Goal: Information Seeking & Learning: Learn about a topic

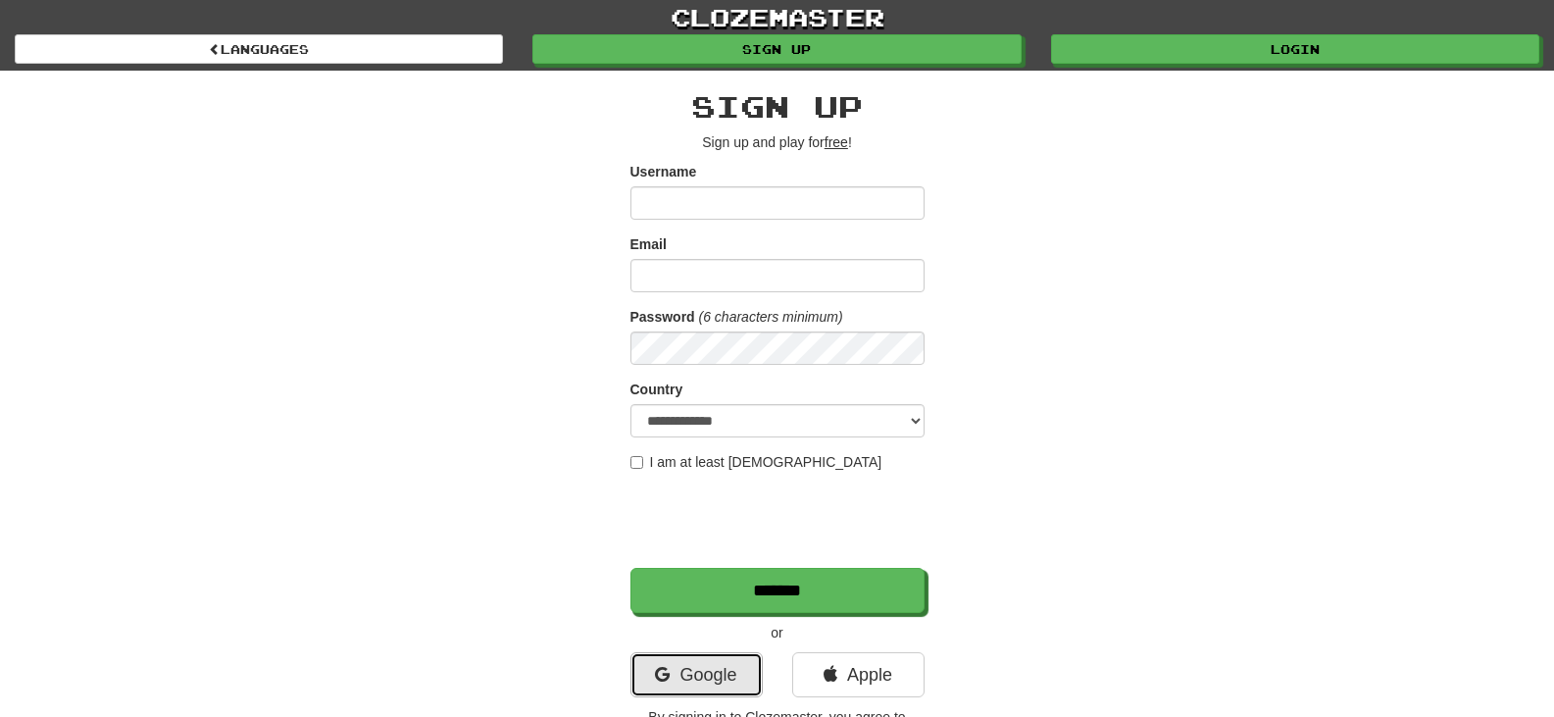
click at [656, 685] on link "Google" at bounding box center [696, 674] width 132 height 45
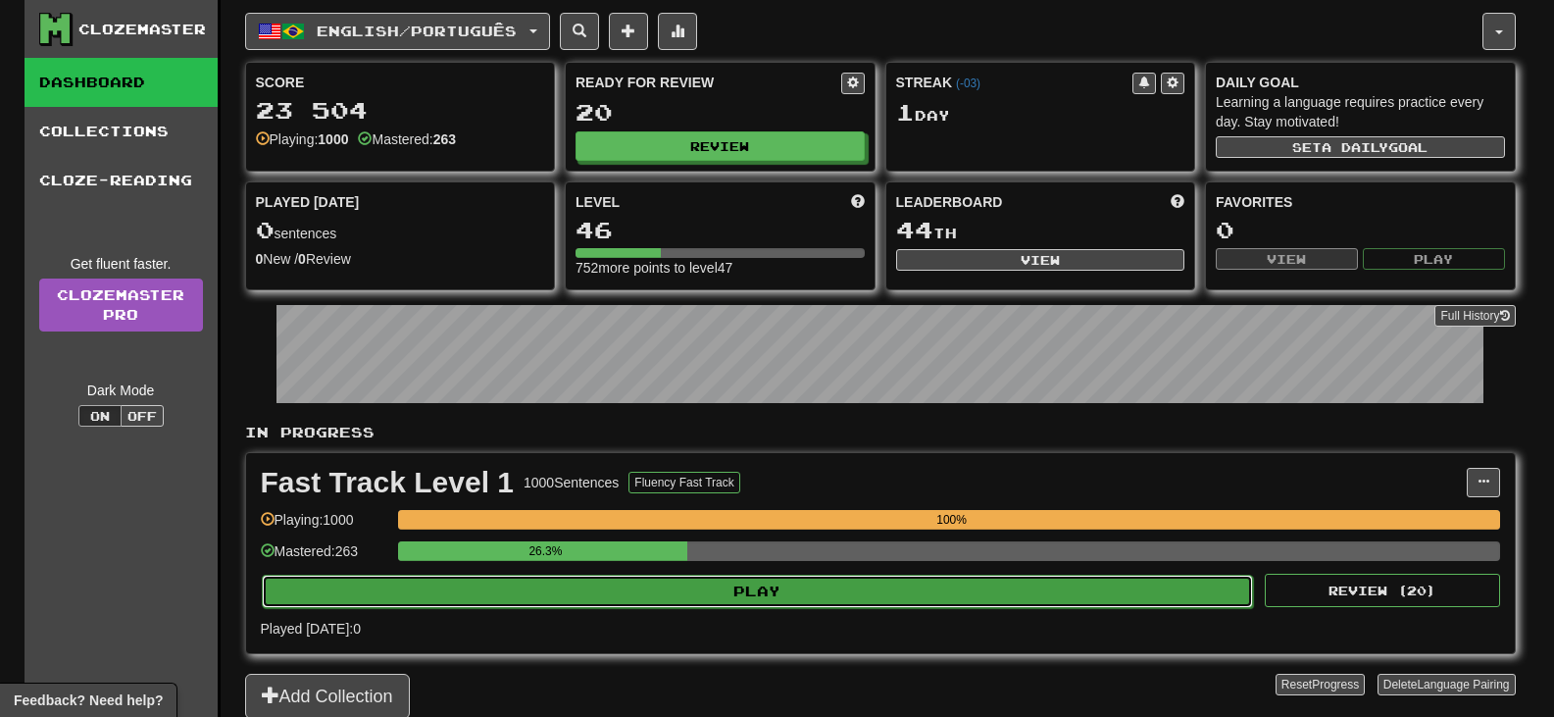
click at [623, 590] on button "Play" at bounding box center [758, 590] width 992 height 33
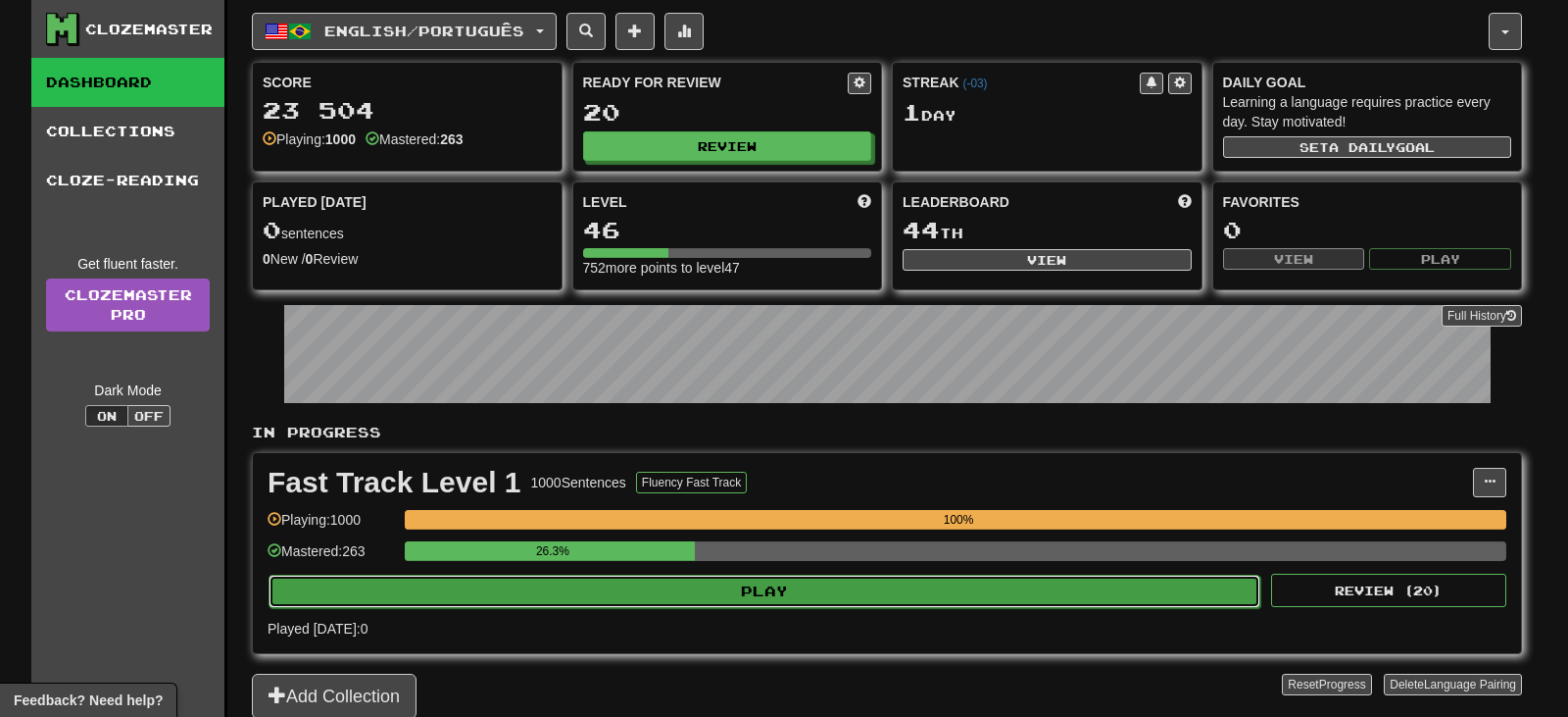
select select "**"
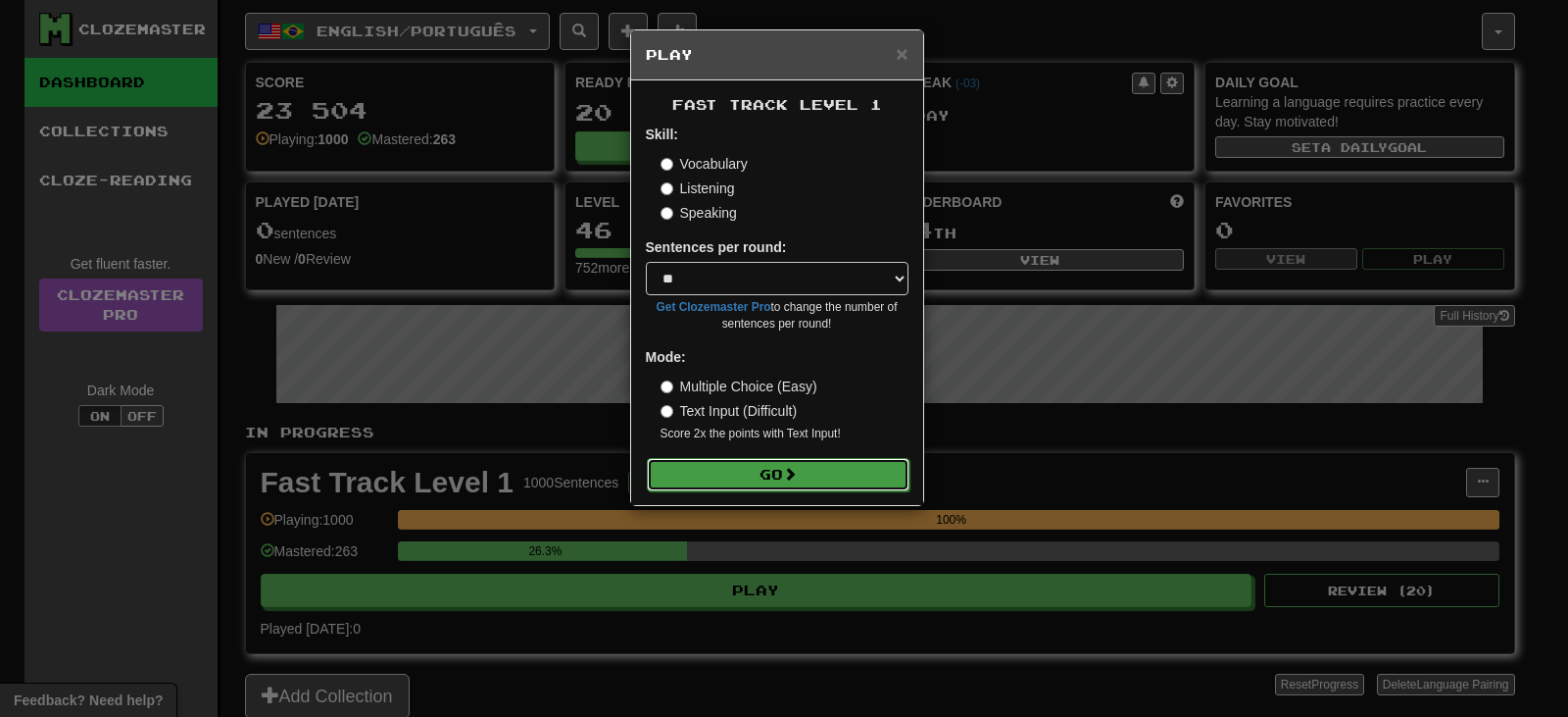
click at [696, 480] on button "Go" at bounding box center [778, 474] width 263 height 33
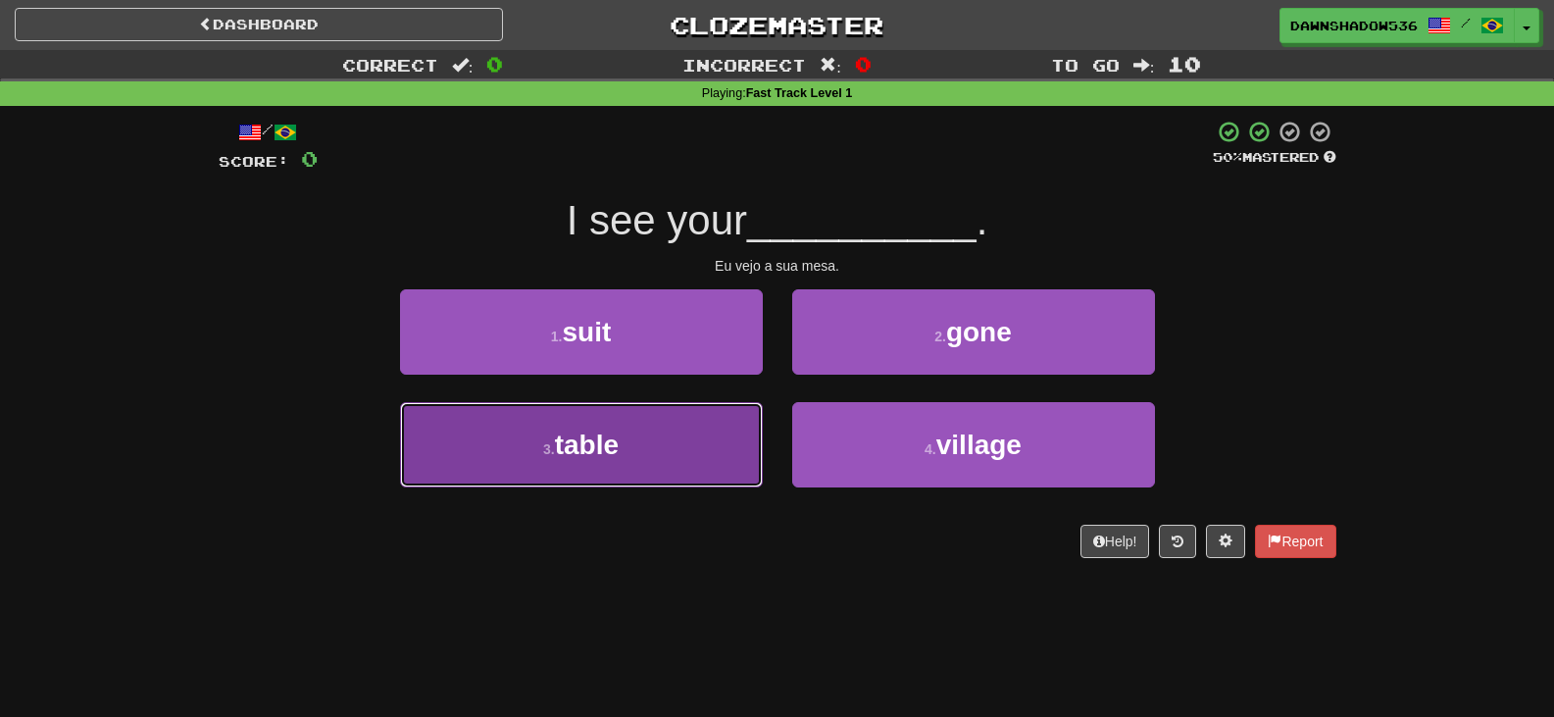
drag, startPoint x: 621, startPoint y: 426, endPoint x: 867, endPoint y: 410, distance: 246.6
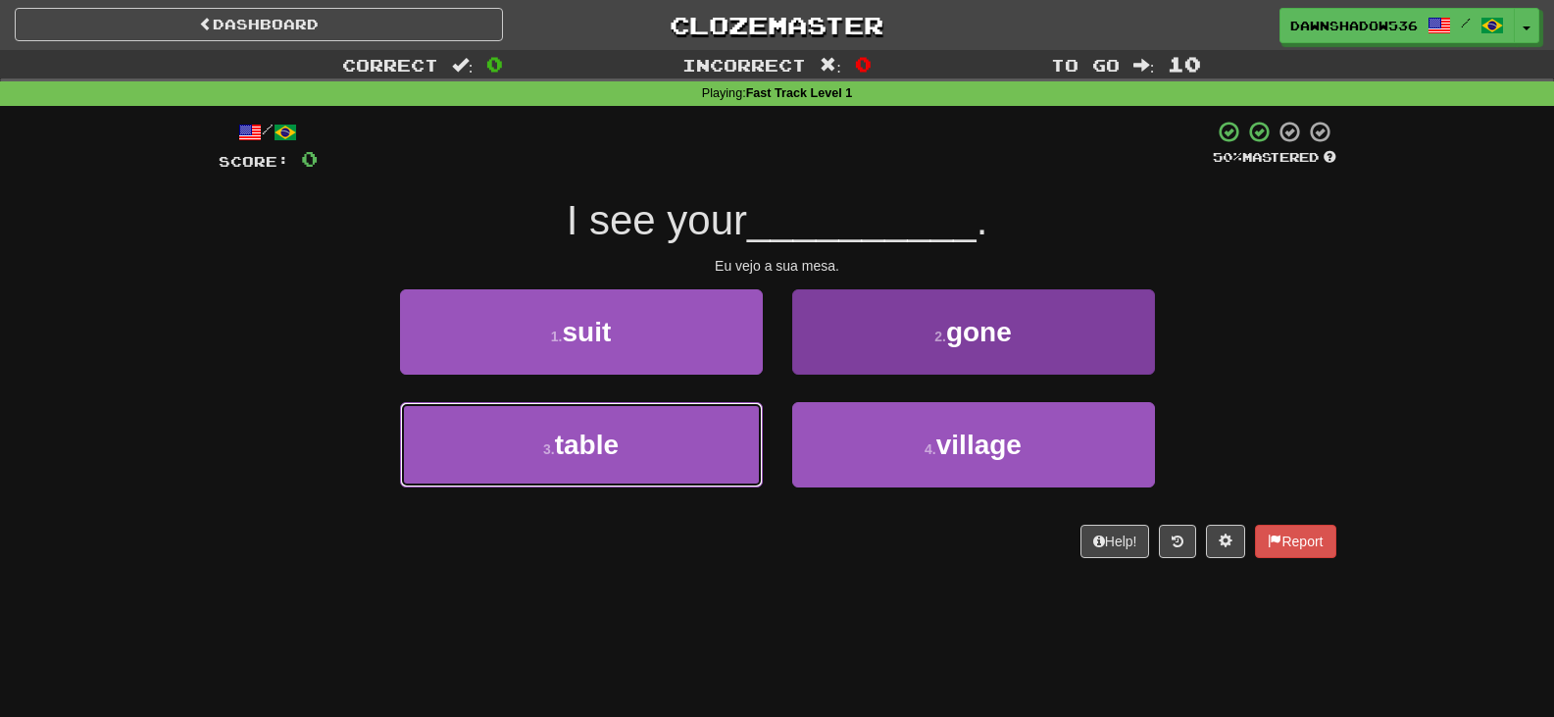
click at [621, 426] on button "3 . table" at bounding box center [581, 444] width 363 height 85
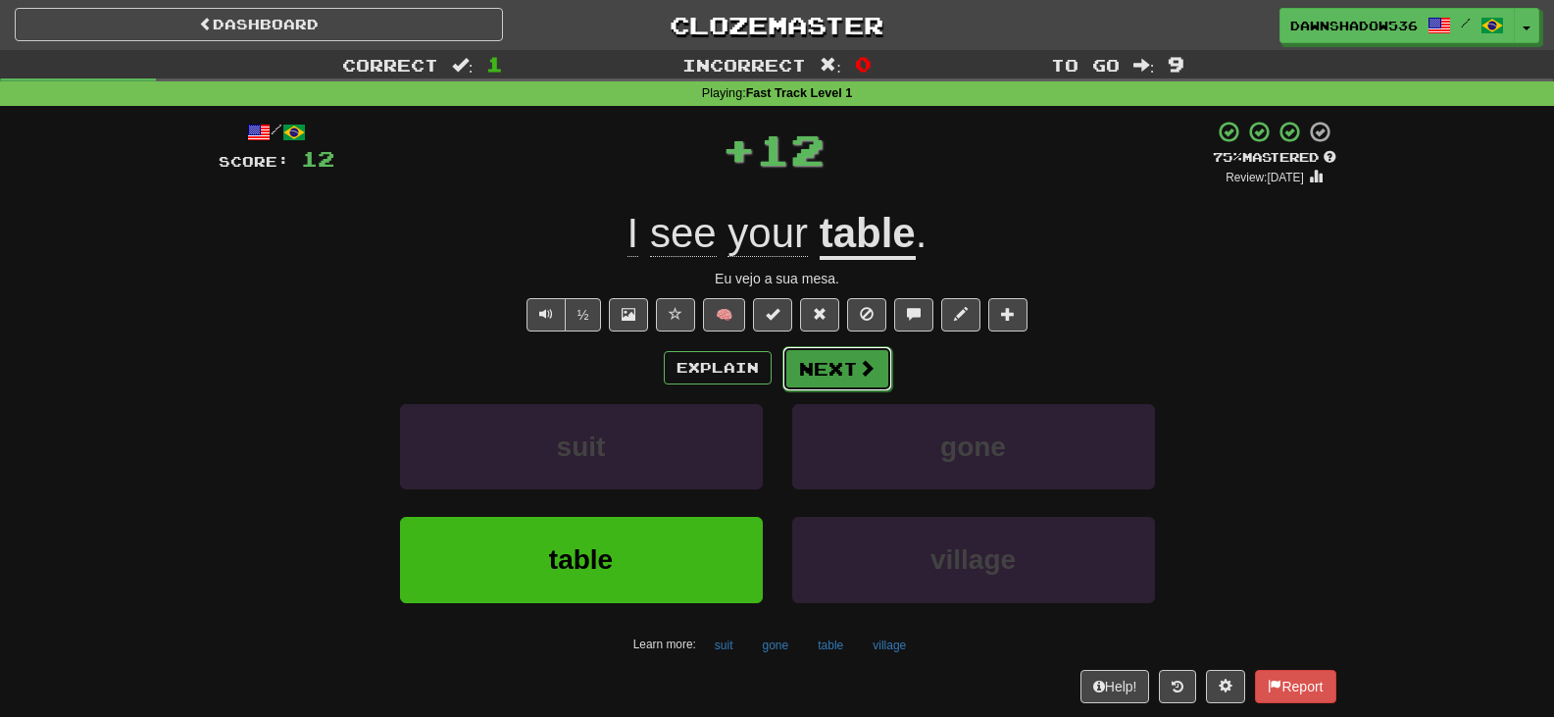
click at [817, 373] on button "Next" at bounding box center [837, 368] width 110 height 45
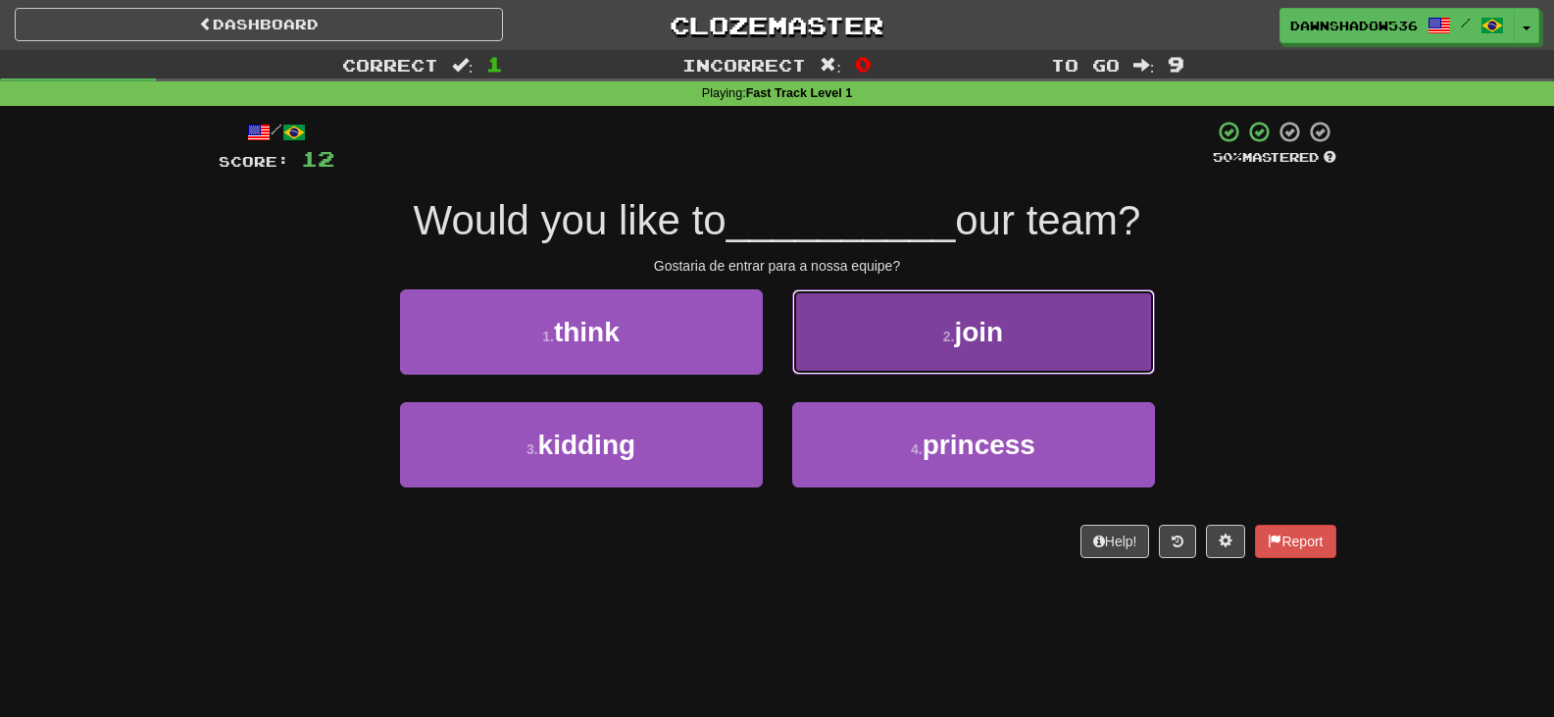
click at [859, 352] on button "2 . join" at bounding box center [973, 331] width 363 height 85
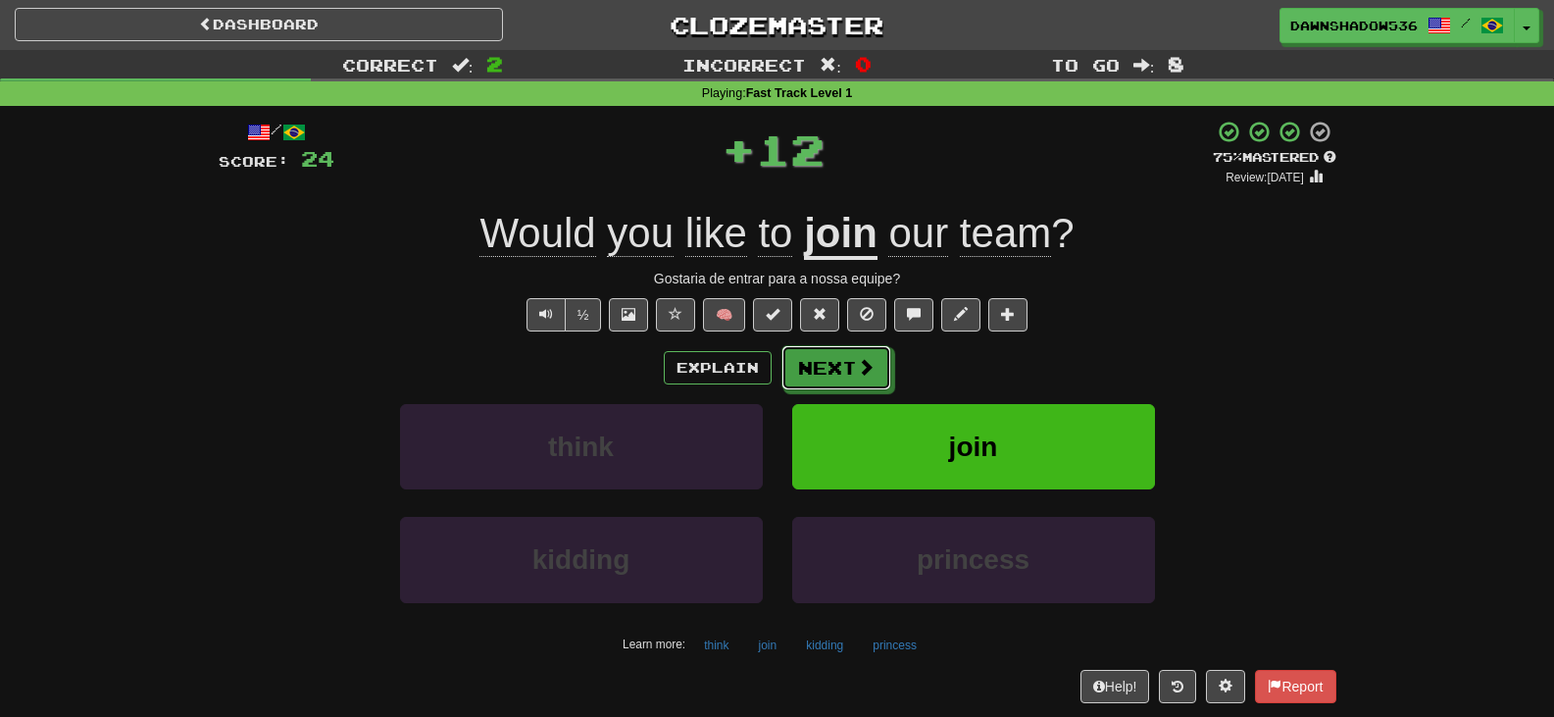
click at [859, 352] on button "Next" at bounding box center [836, 367] width 110 height 45
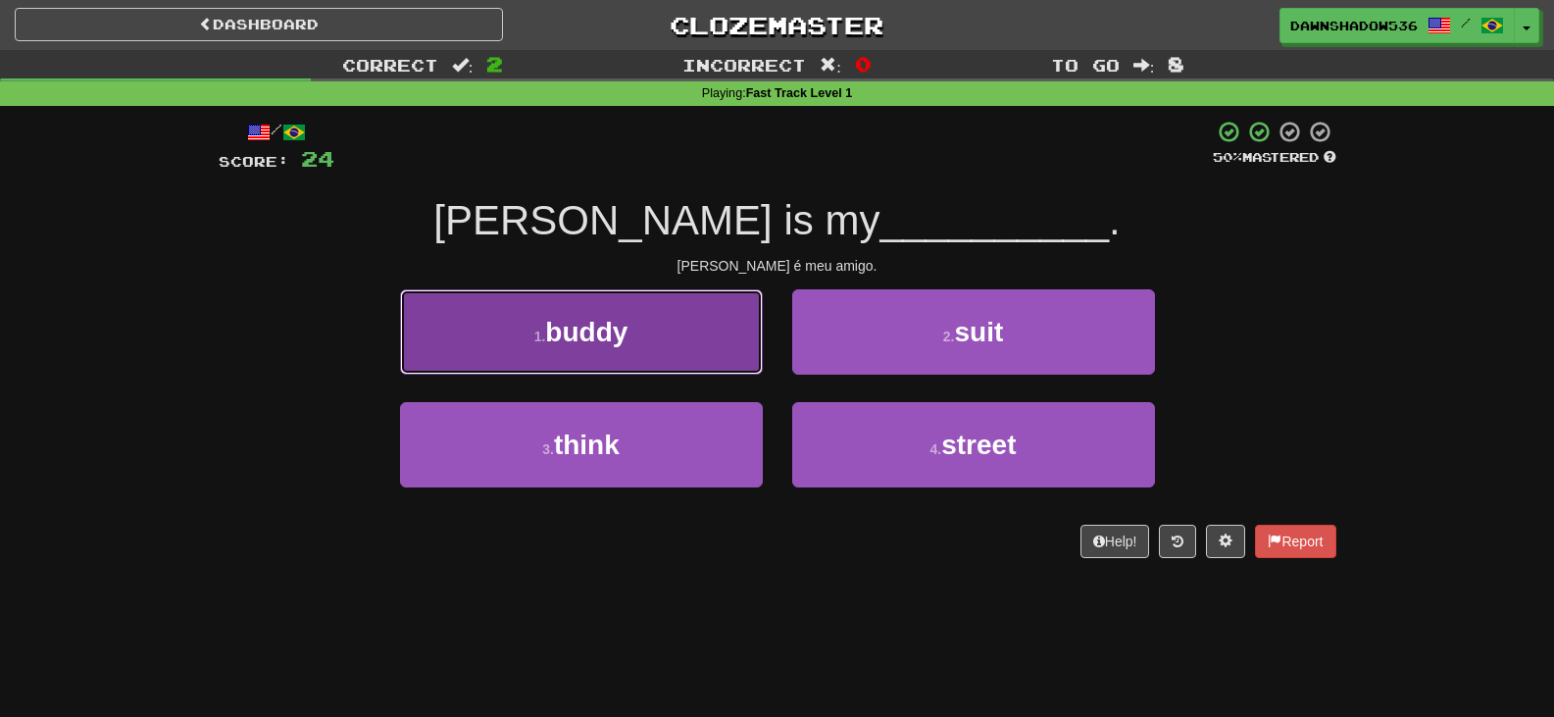
click at [664, 345] on button "1 . buddy" at bounding box center [581, 331] width 363 height 85
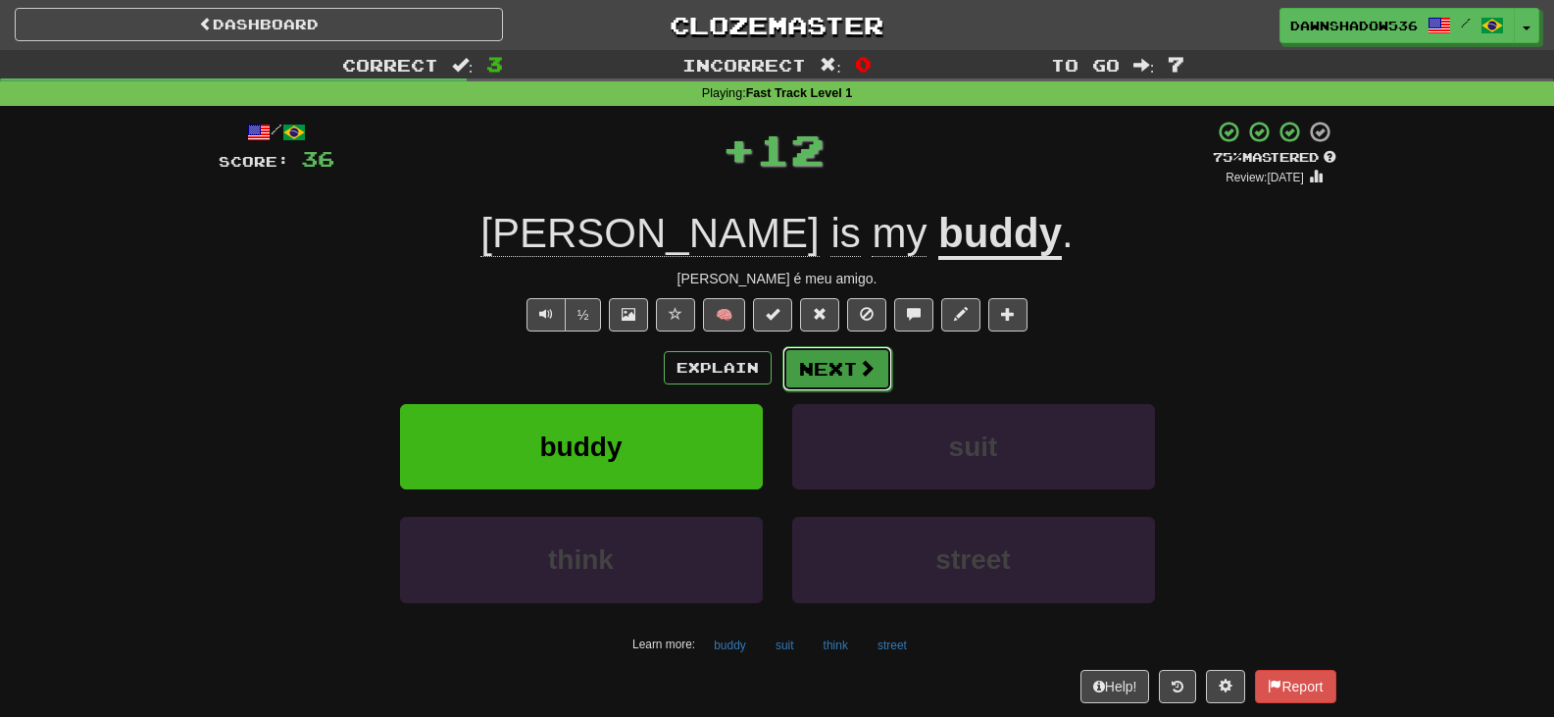
click at [800, 363] on button "Next" at bounding box center [837, 368] width 110 height 45
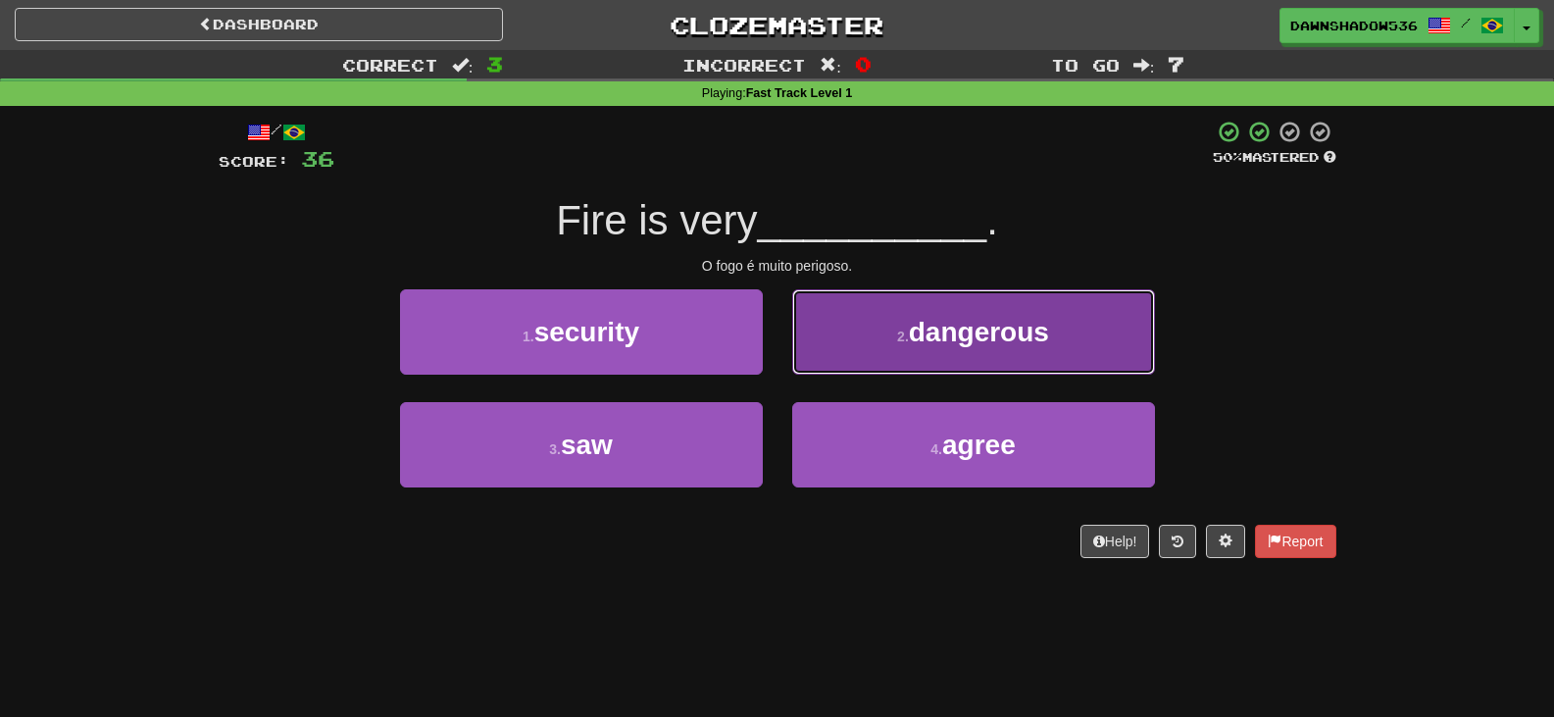
click at [801, 363] on button "2 . dangerous" at bounding box center [973, 331] width 363 height 85
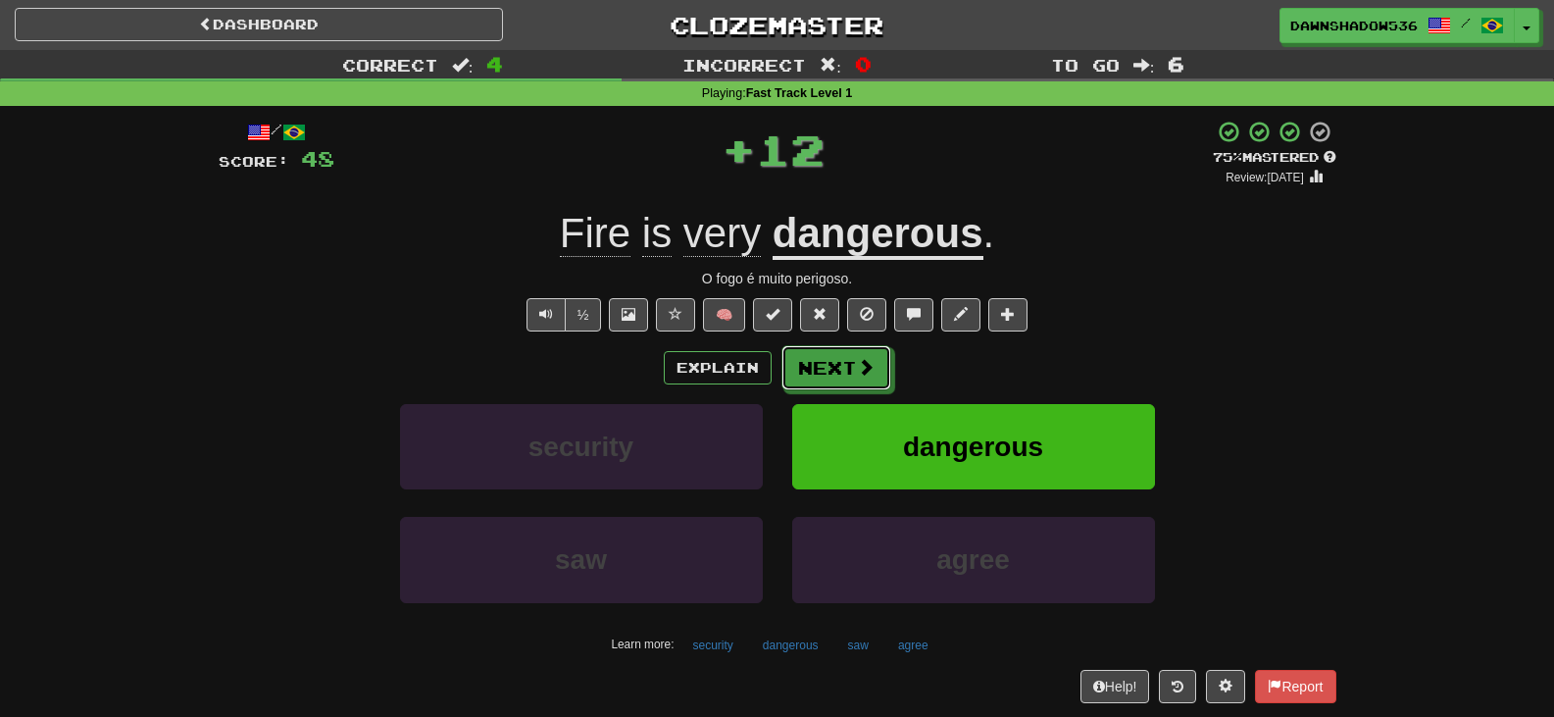
click at [801, 363] on button "Next" at bounding box center [836, 367] width 110 height 45
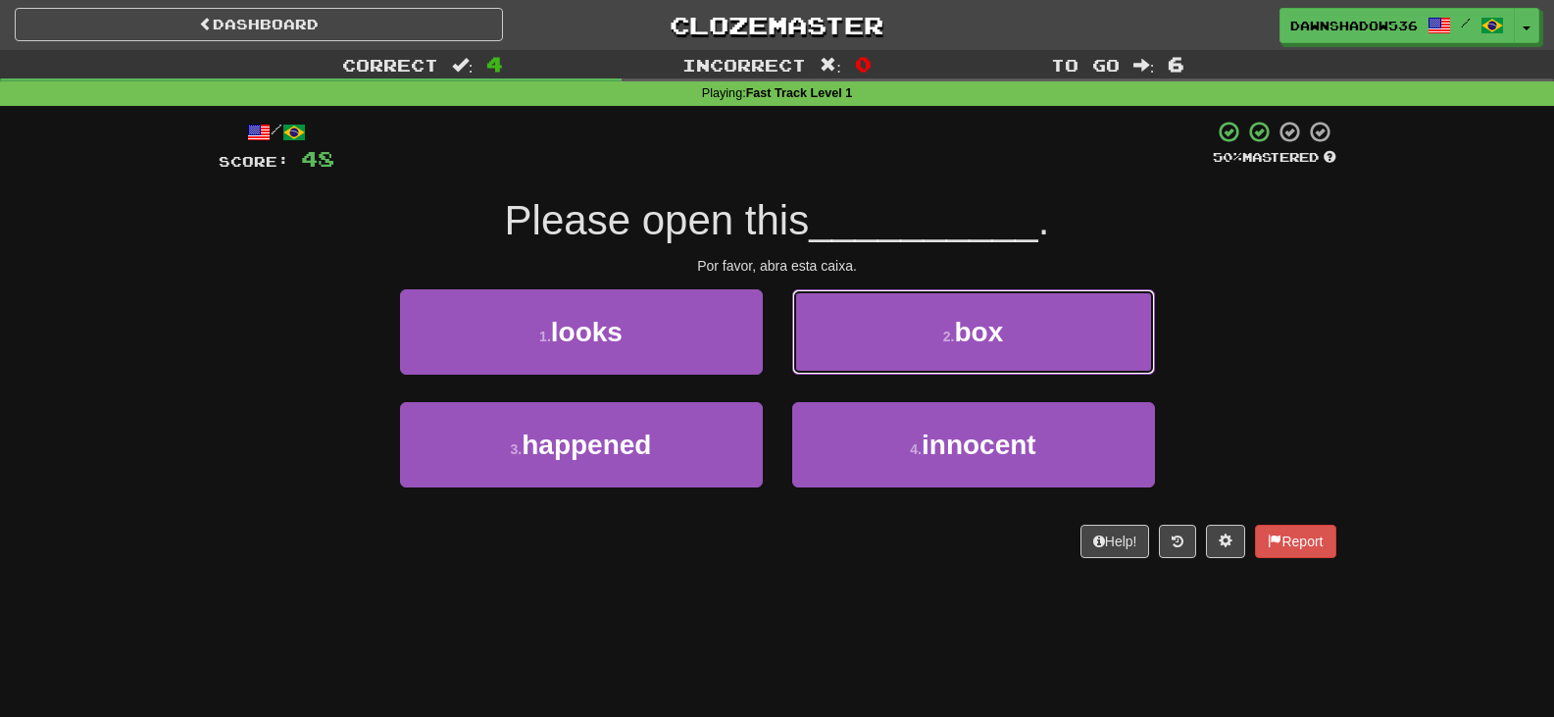
click at [801, 363] on button "2 . box" at bounding box center [973, 331] width 363 height 85
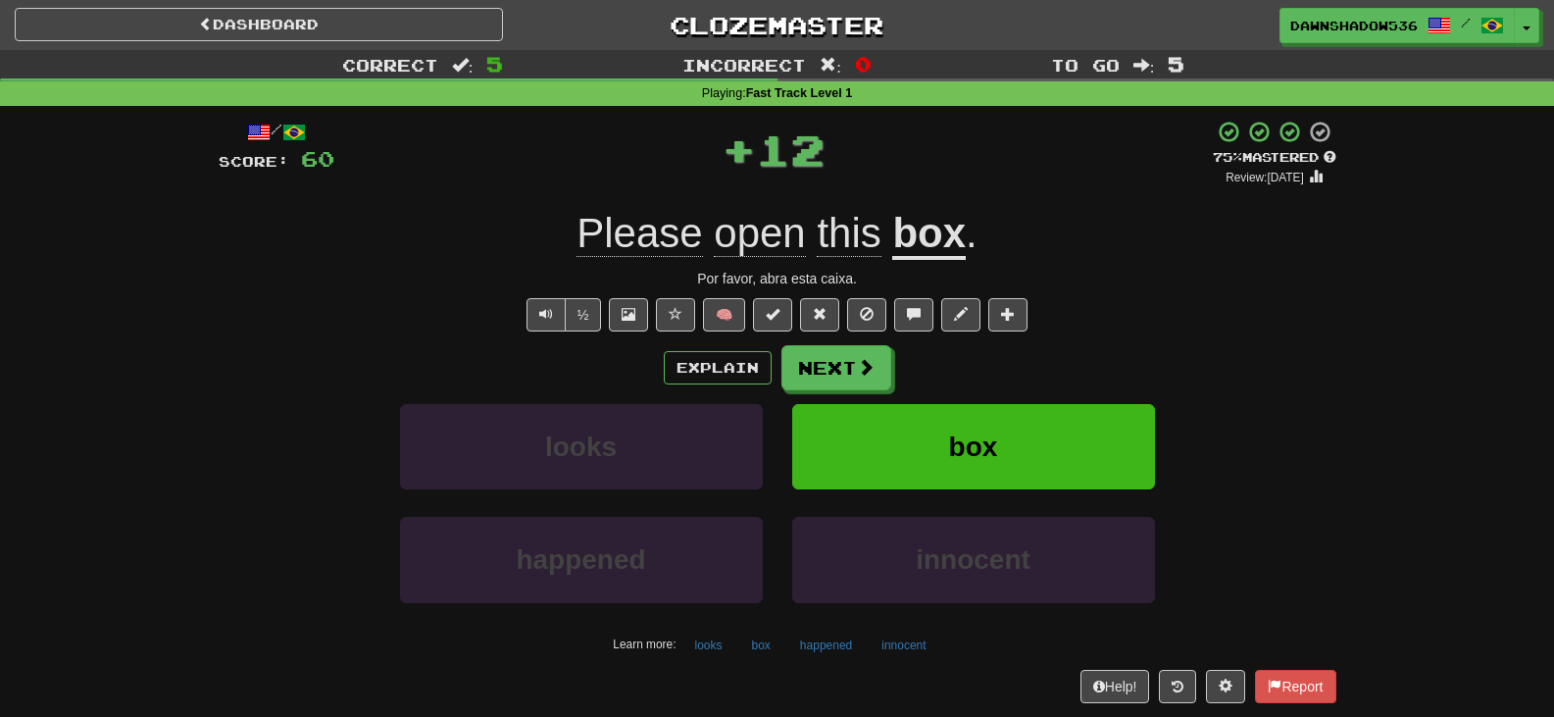
click at [801, 363] on button "Next" at bounding box center [836, 367] width 110 height 45
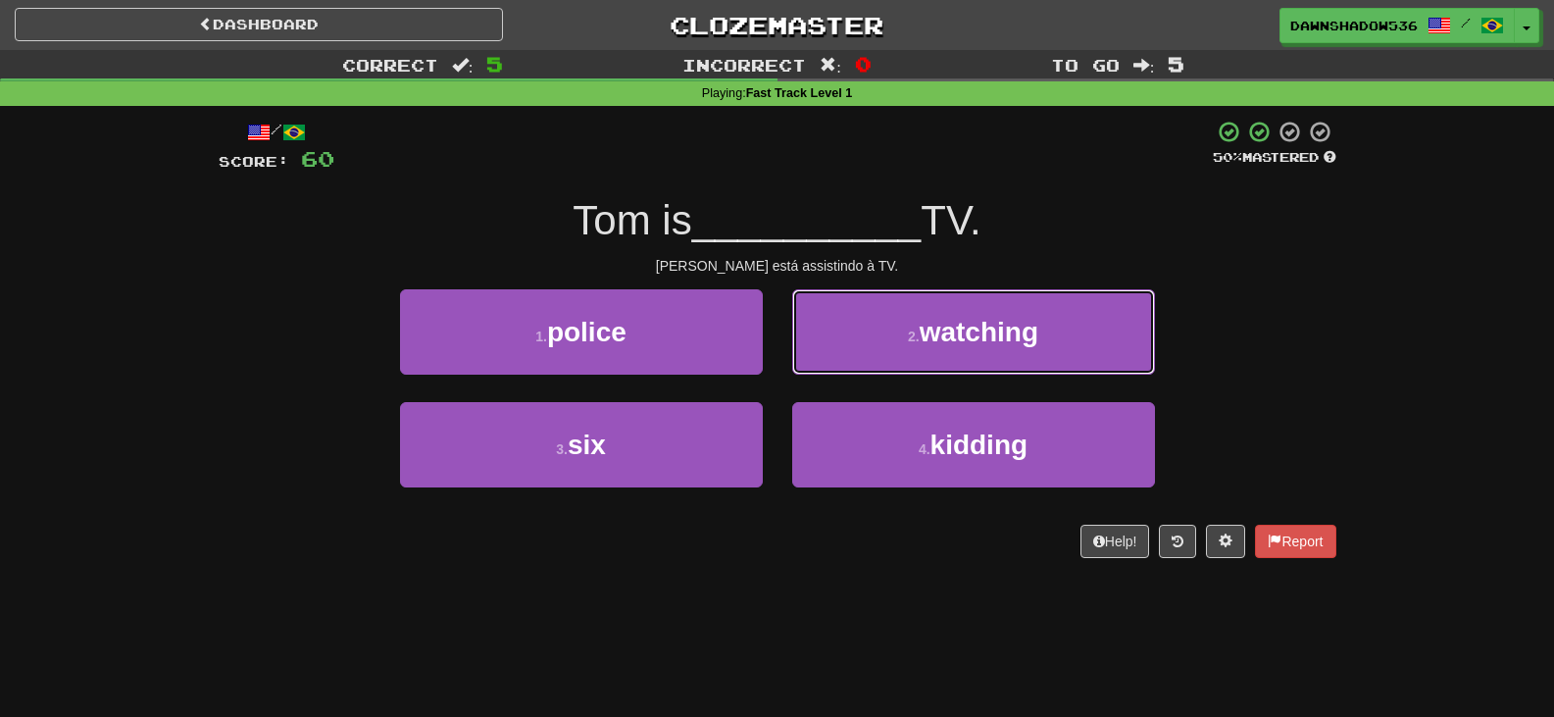
click at [801, 363] on button "2 . watching" at bounding box center [973, 331] width 363 height 85
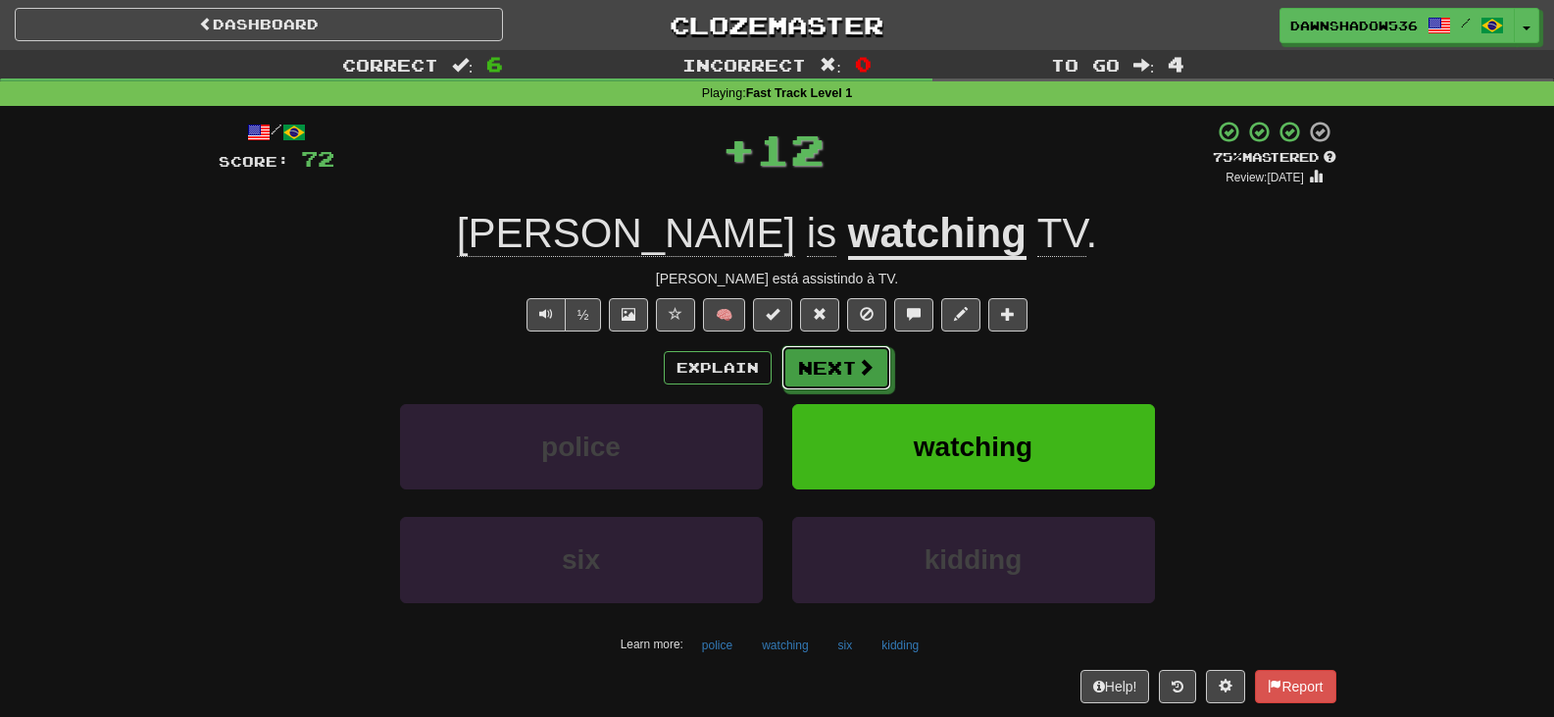
click at [801, 363] on button "Next" at bounding box center [836, 367] width 110 height 45
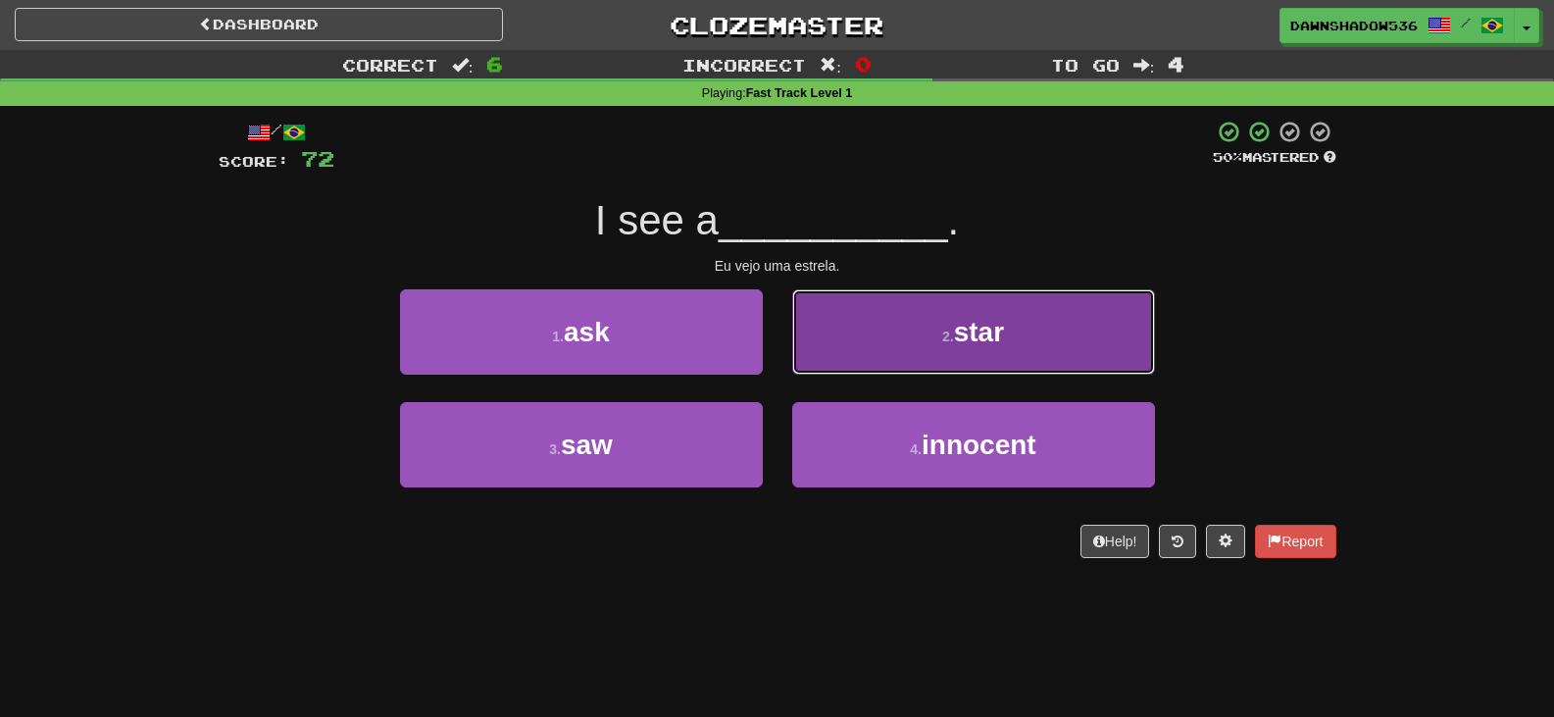
click at [819, 345] on button "2 . star" at bounding box center [973, 331] width 363 height 85
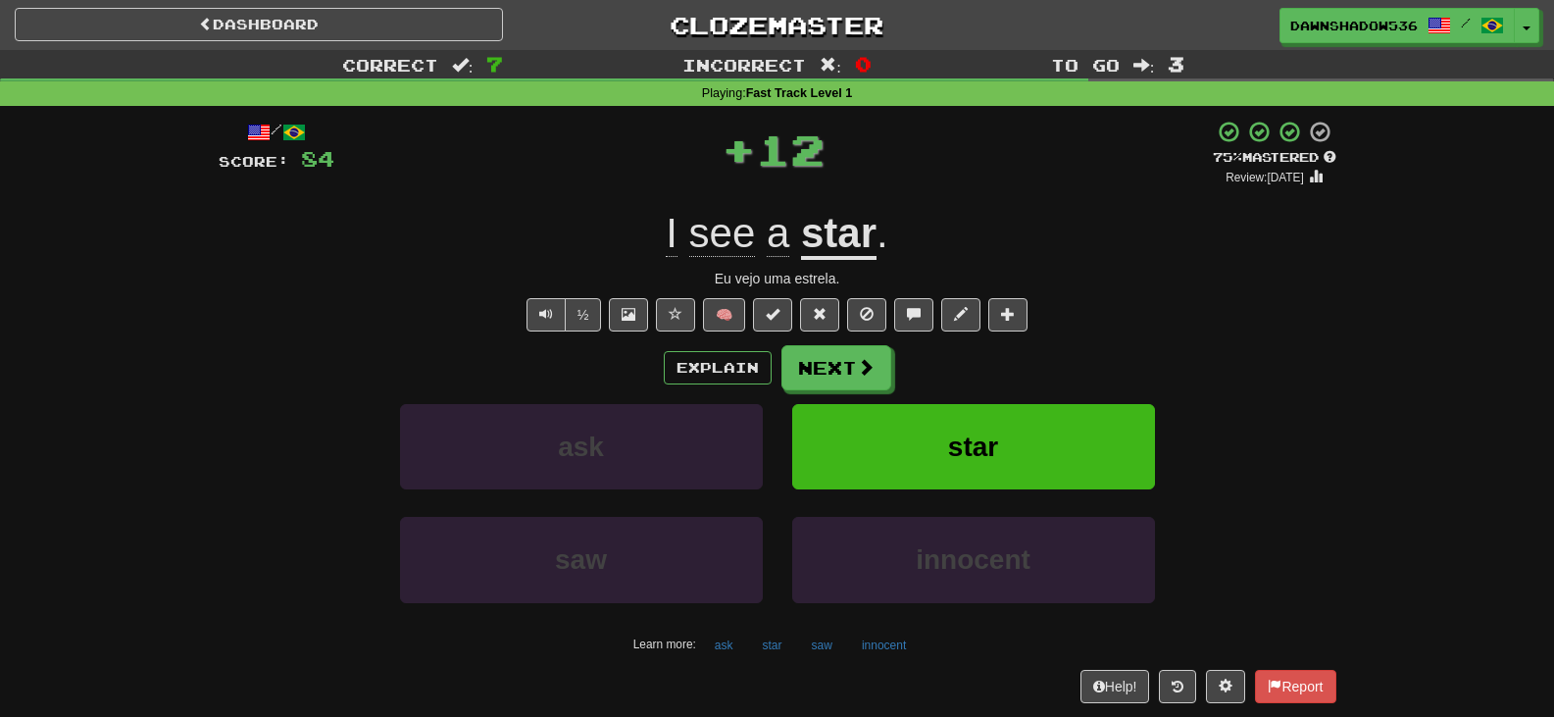
click at [819, 345] on button "Next" at bounding box center [836, 367] width 110 height 45
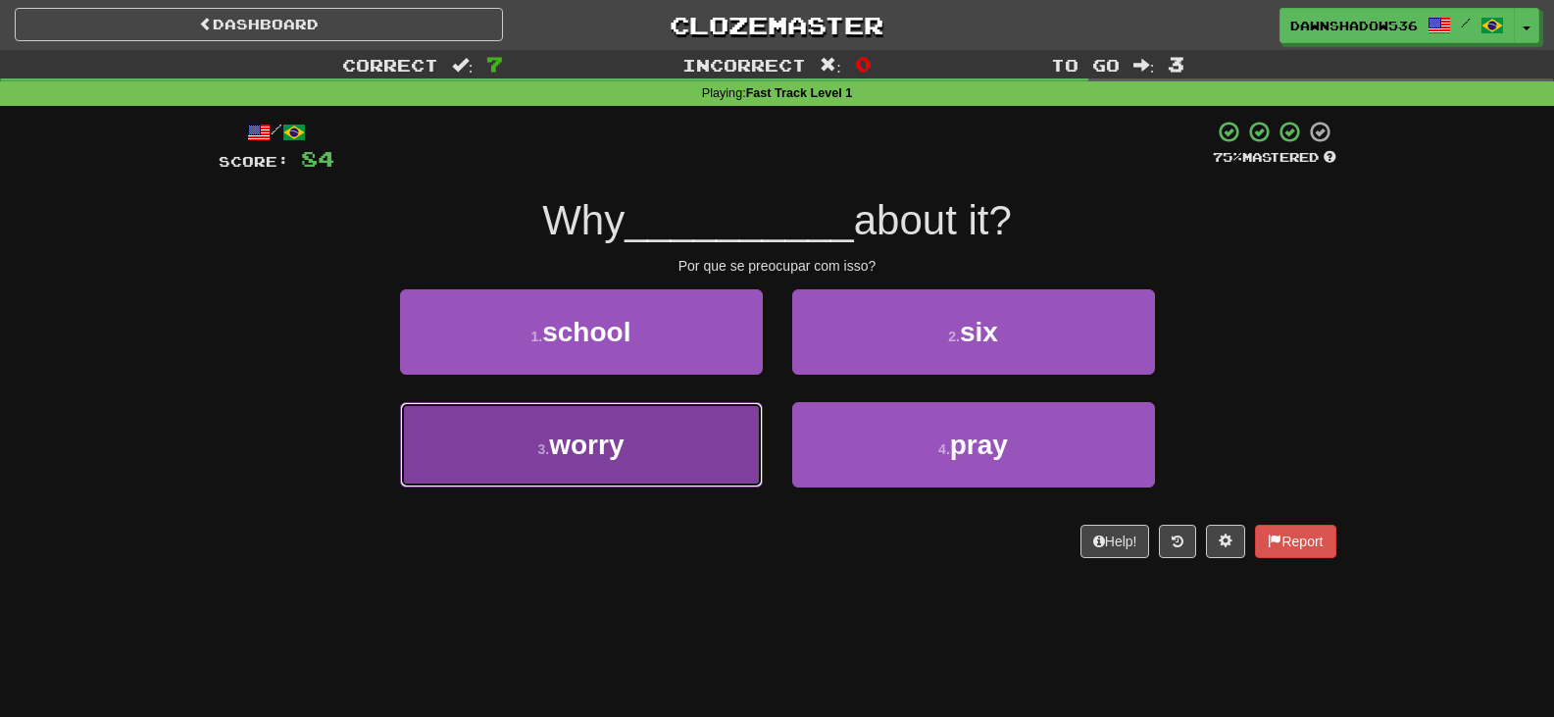
click at [713, 428] on button "3 . worry" at bounding box center [581, 444] width 363 height 85
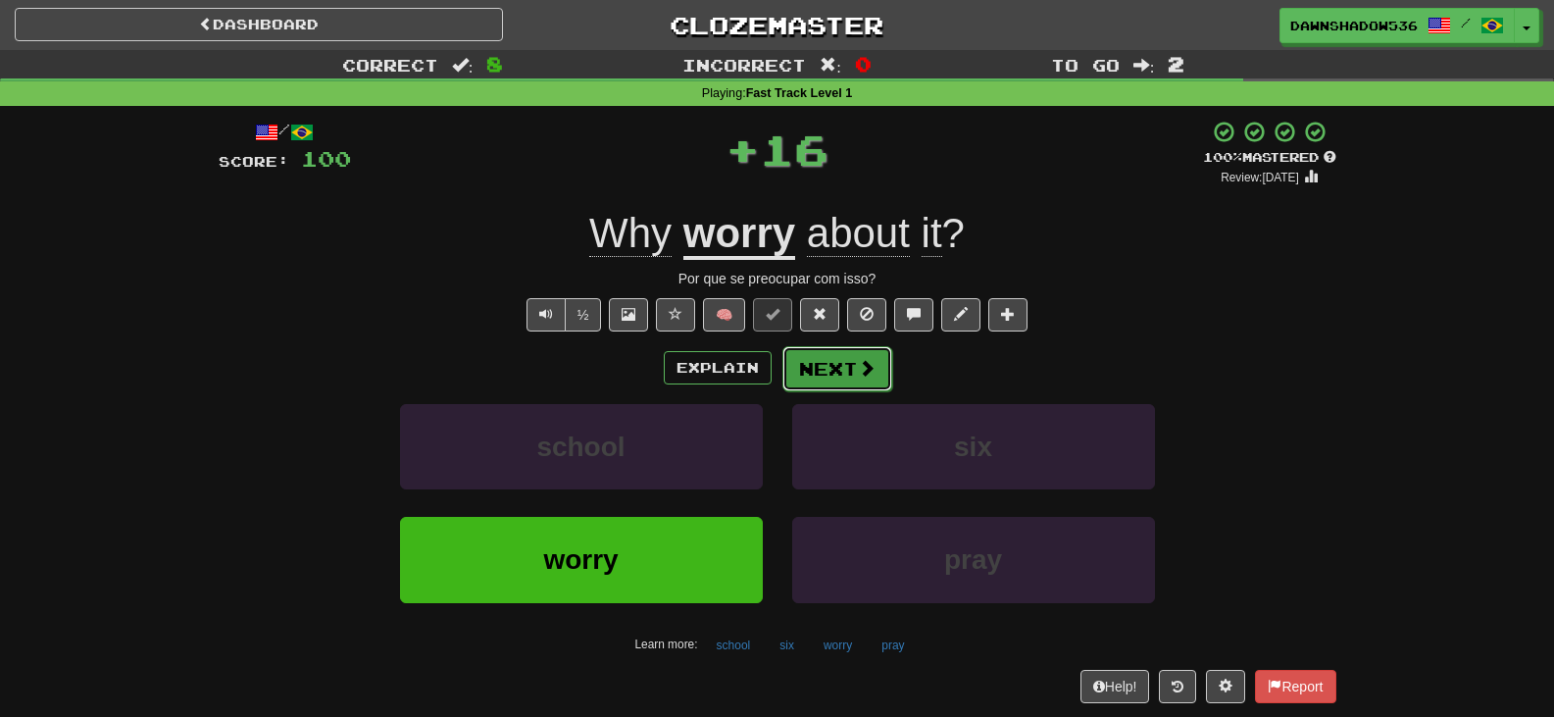
click at [821, 376] on button "Next" at bounding box center [837, 368] width 110 height 45
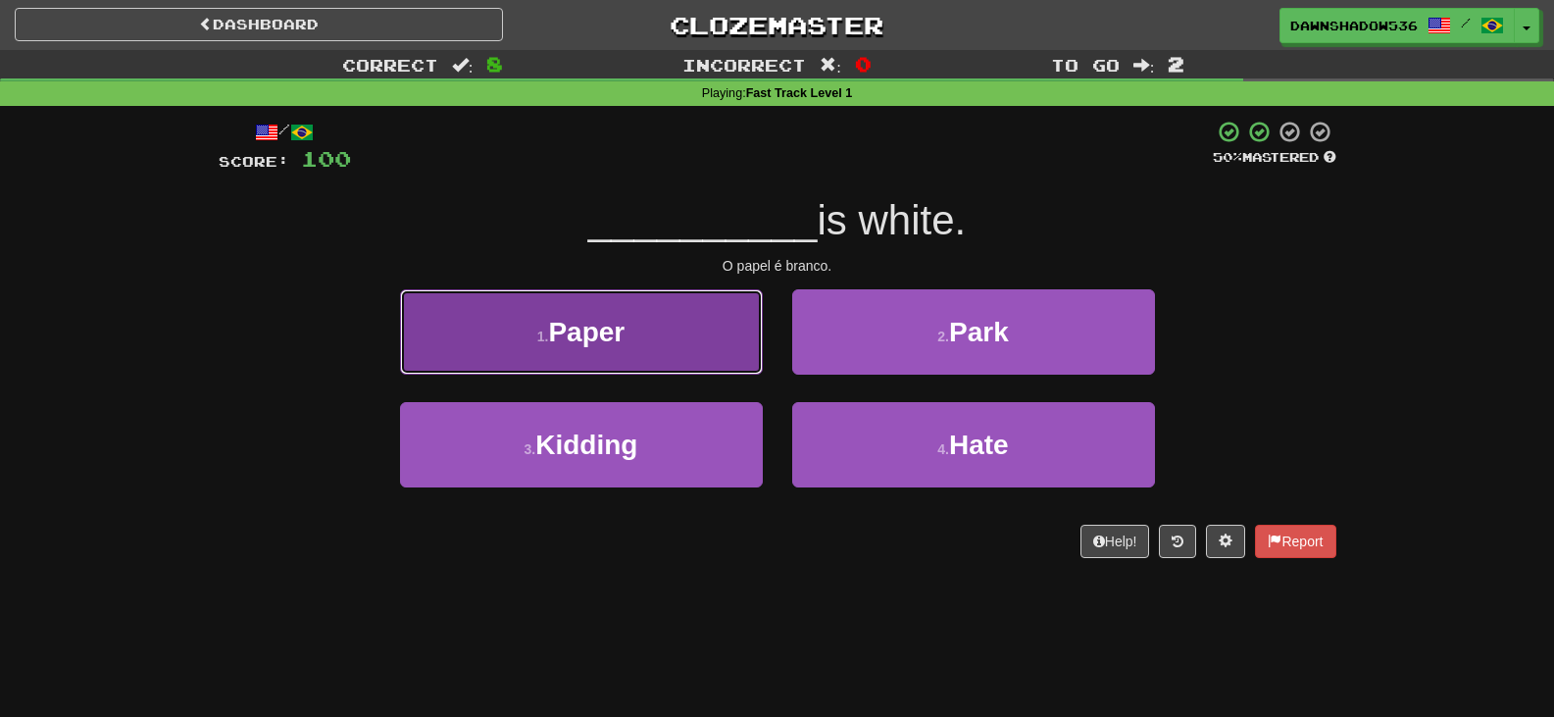
click at [698, 367] on button "1 . Paper" at bounding box center [581, 331] width 363 height 85
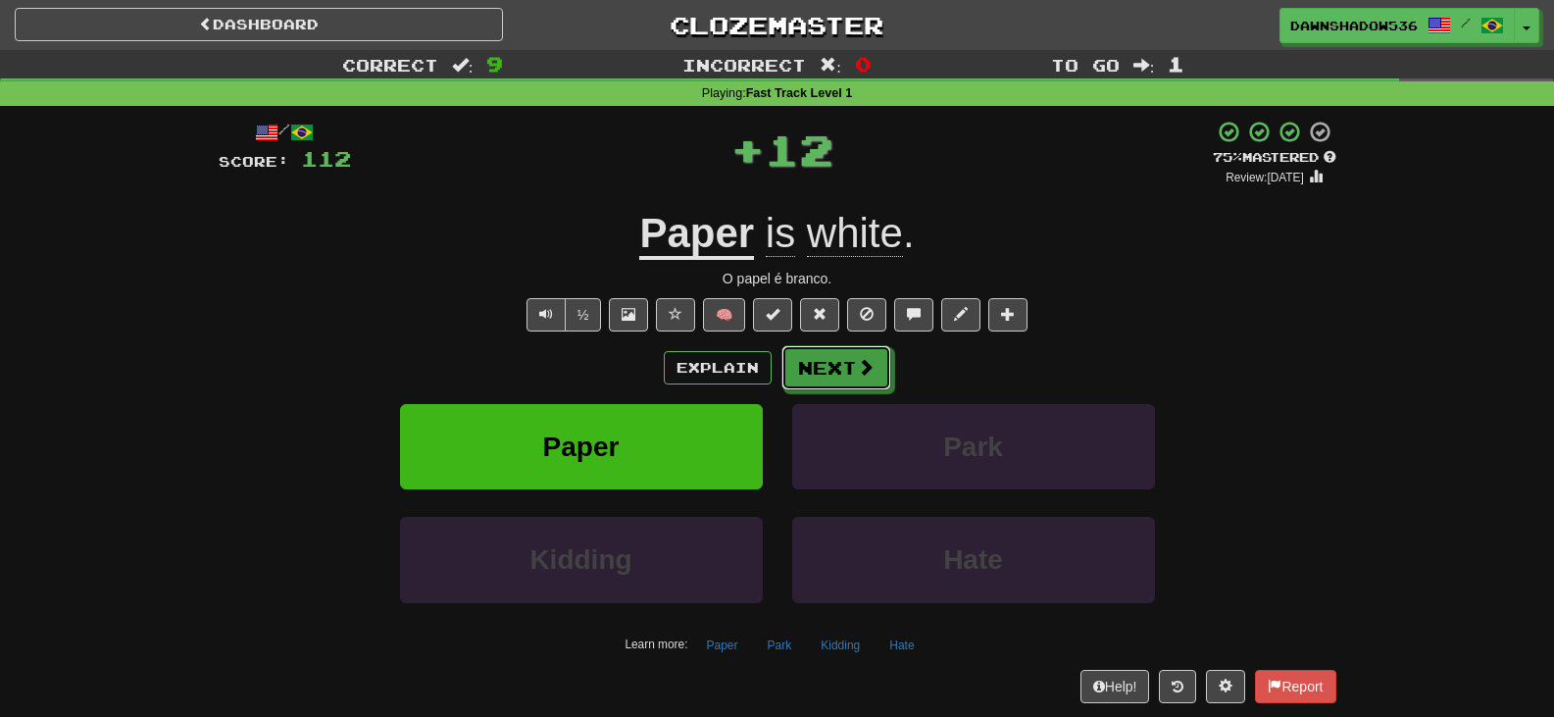
click at [782, 367] on button "Next" at bounding box center [836, 367] width 110 height 45
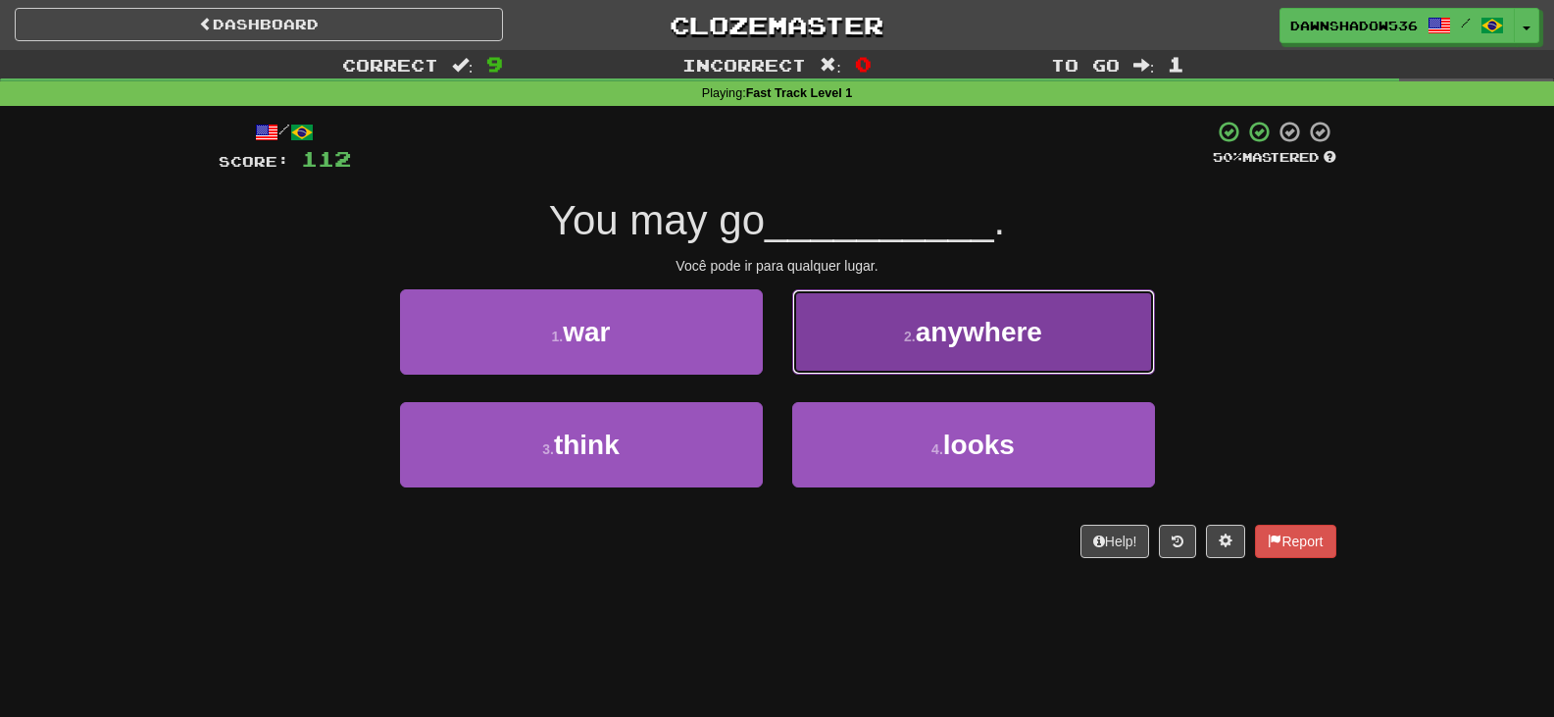
click at [807, 359] on button "2 . anywhere" at bounding box center [973, 331] width 363 height 85
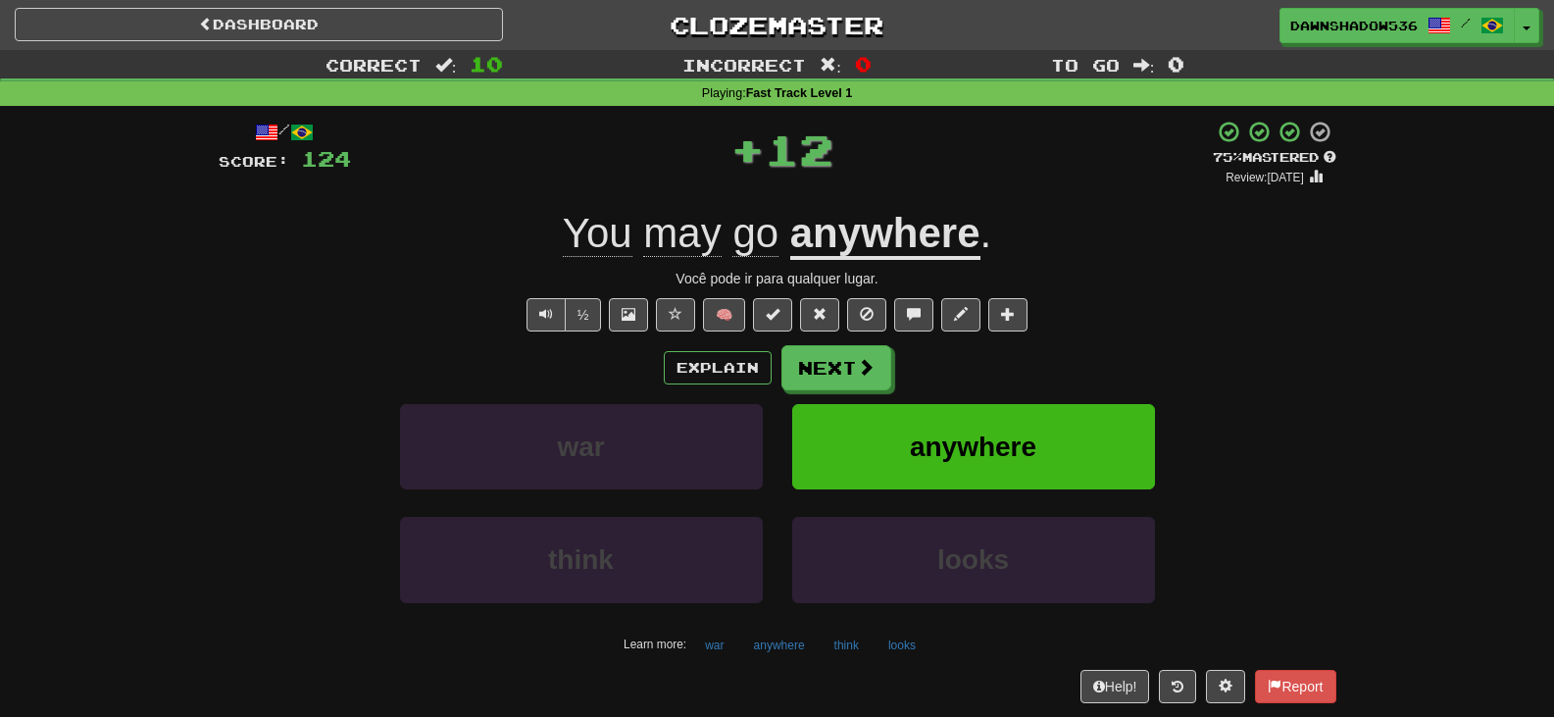
click at [807, 359] on button "Next" at bounding box center [836, 367] width 110 height 45
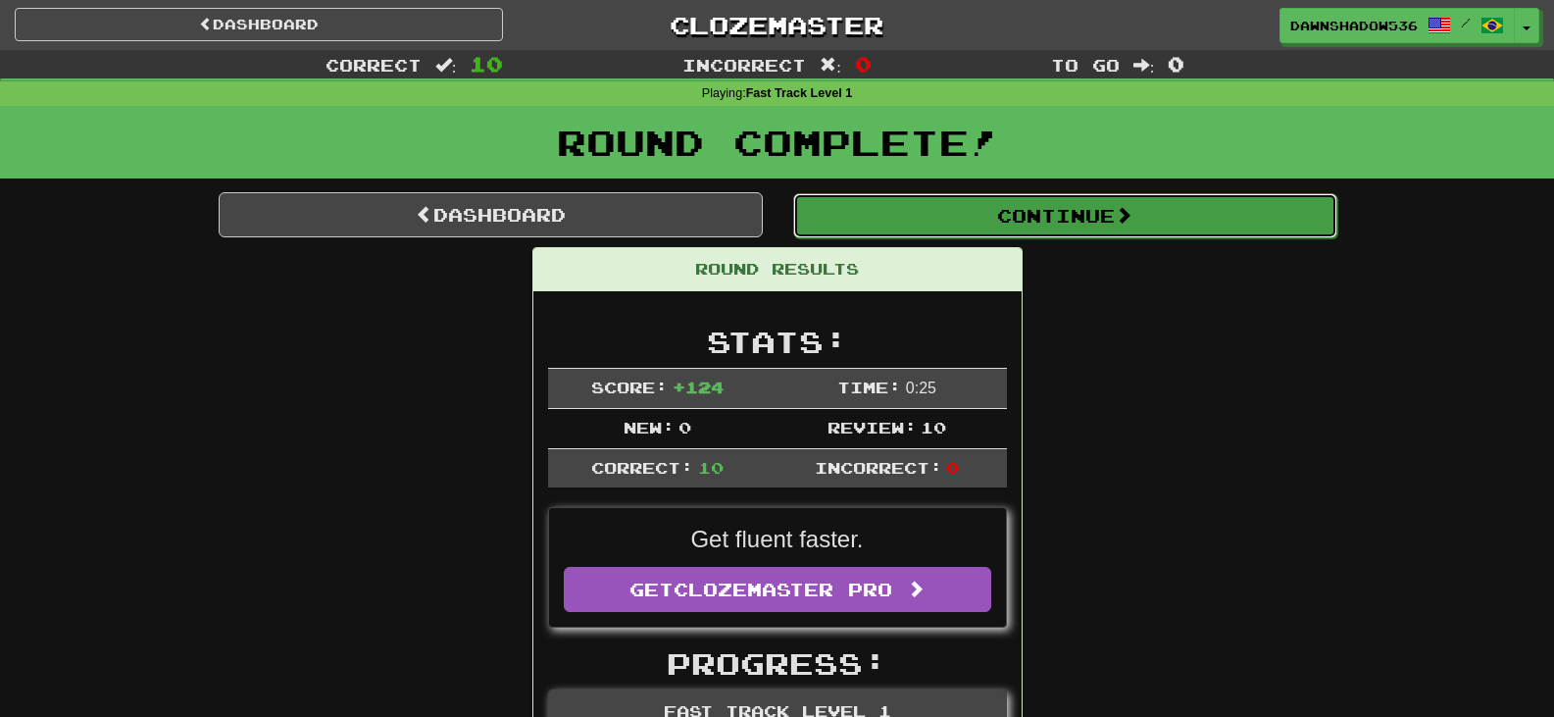
click at [858, 202] on button "Continue" at bounding box center [1065, 215] width 544 height 45
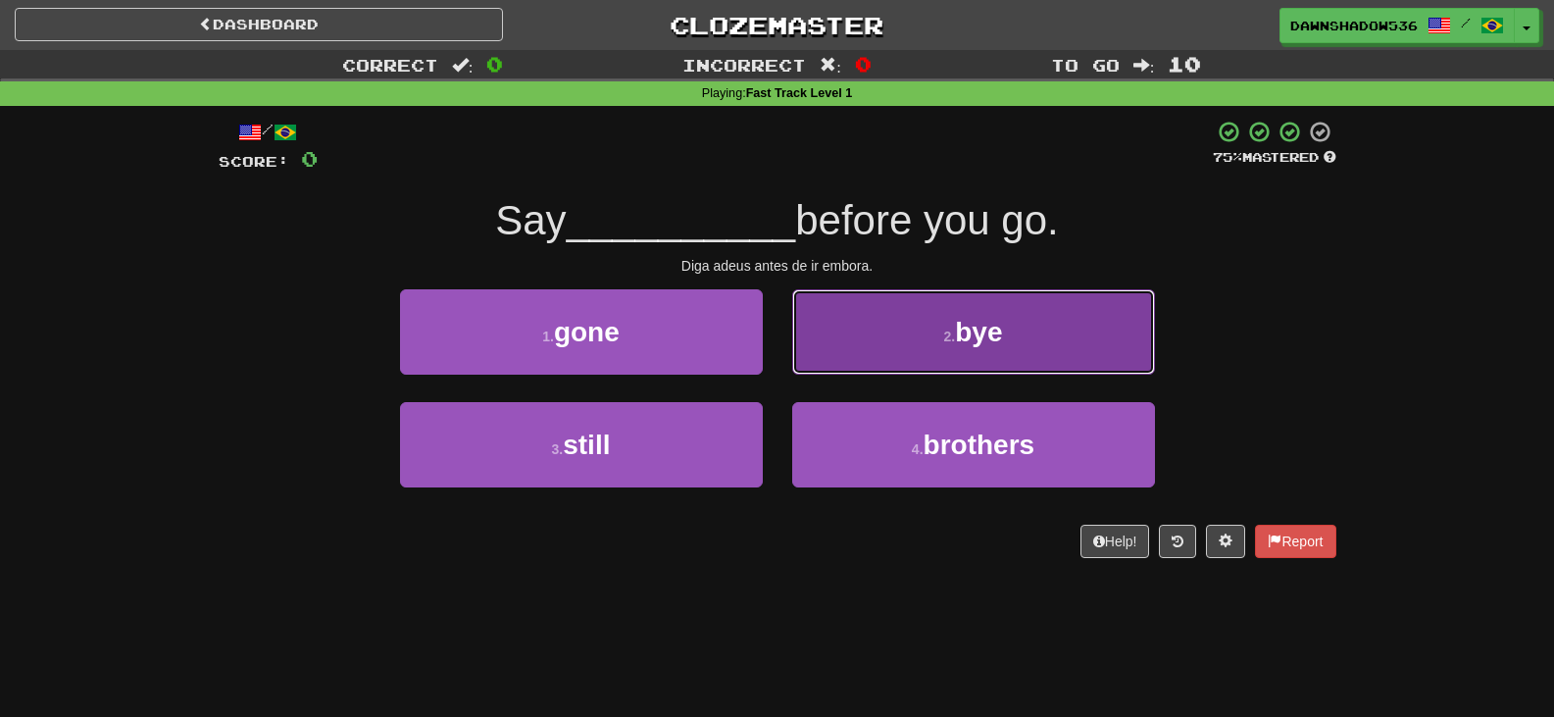
click at [836, 334] on button "2 . bye" at bounding box center [973, 331] width 363 height 85
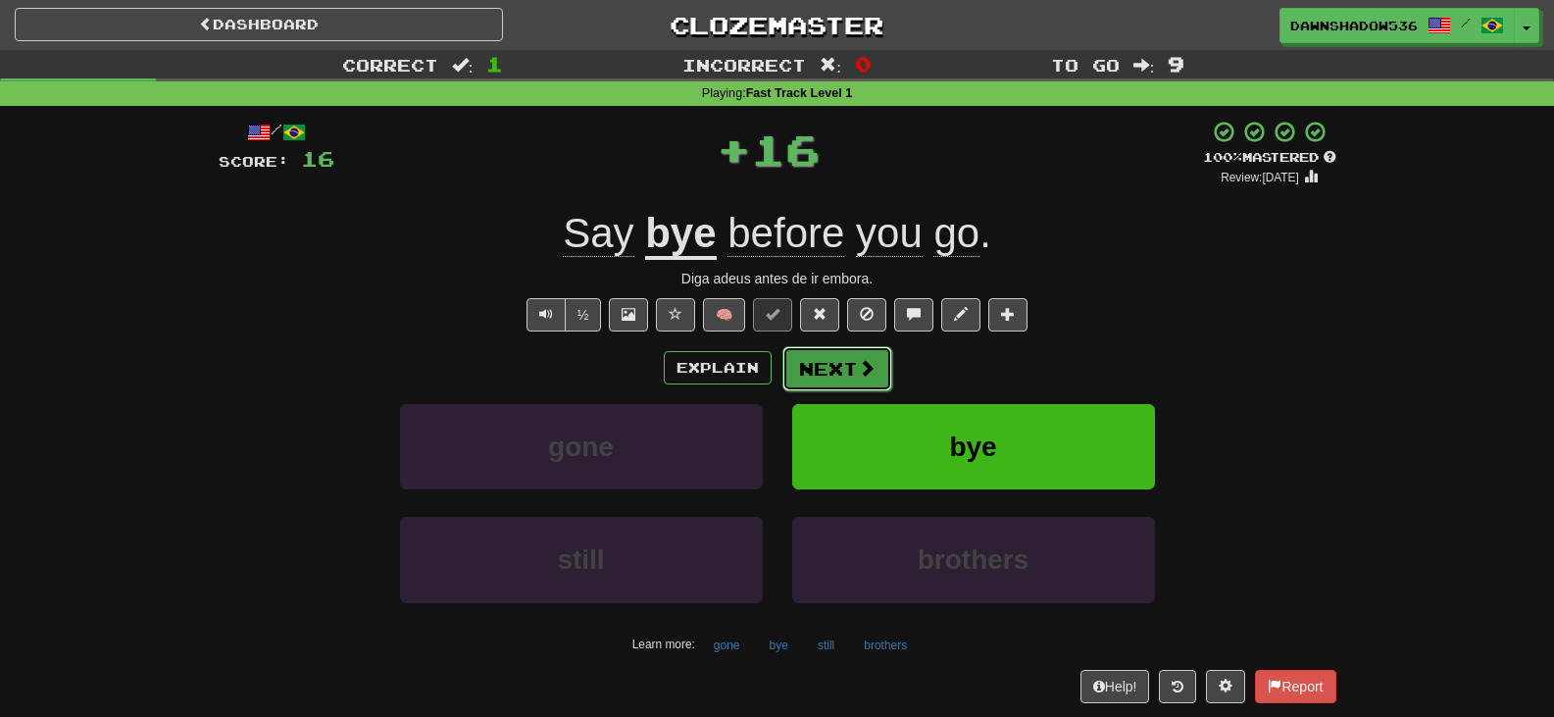
click at [830, 374] on button "Next" at bounding box center [837, 368] width 110 height 45
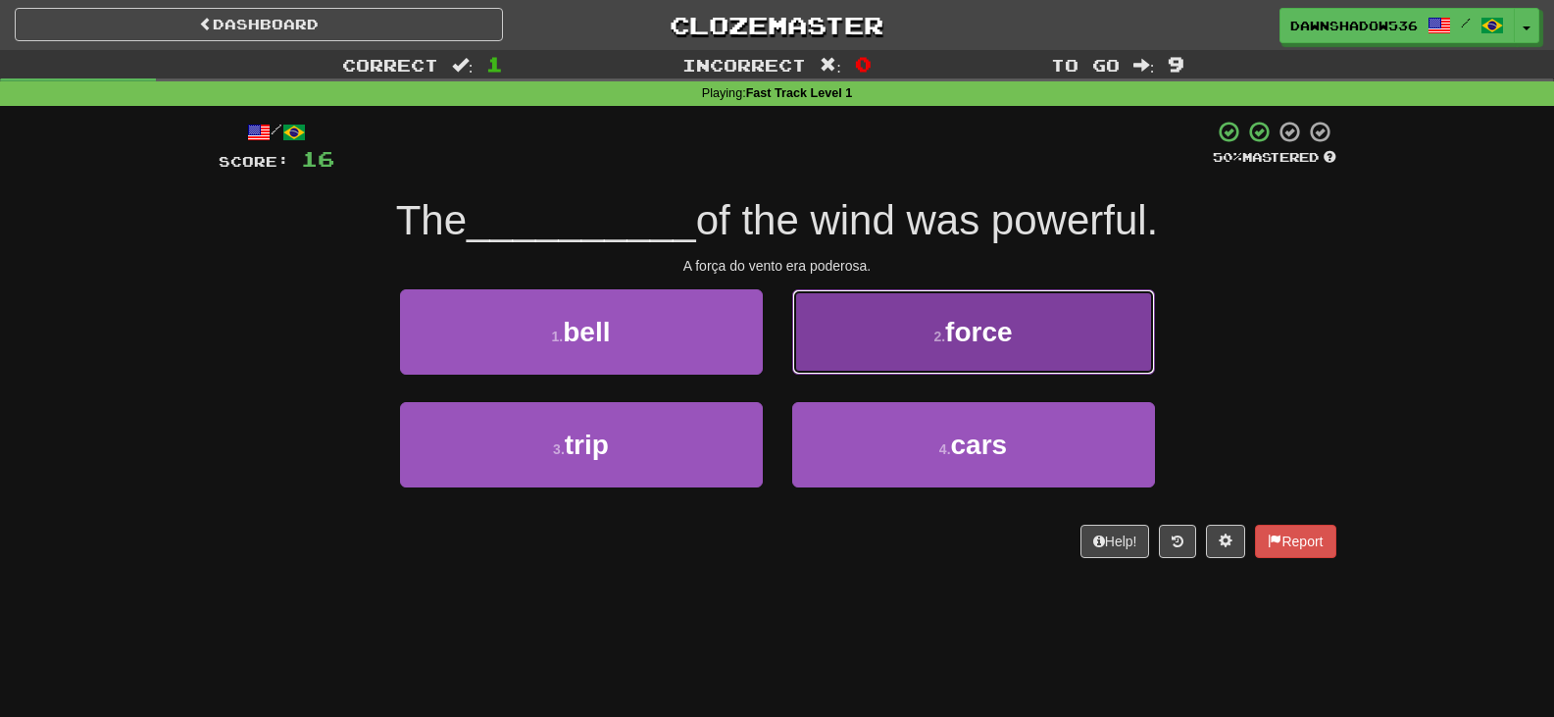
click at [824, 360] on button "2 . force" at bounding box center [973, 331] width 363 height 85
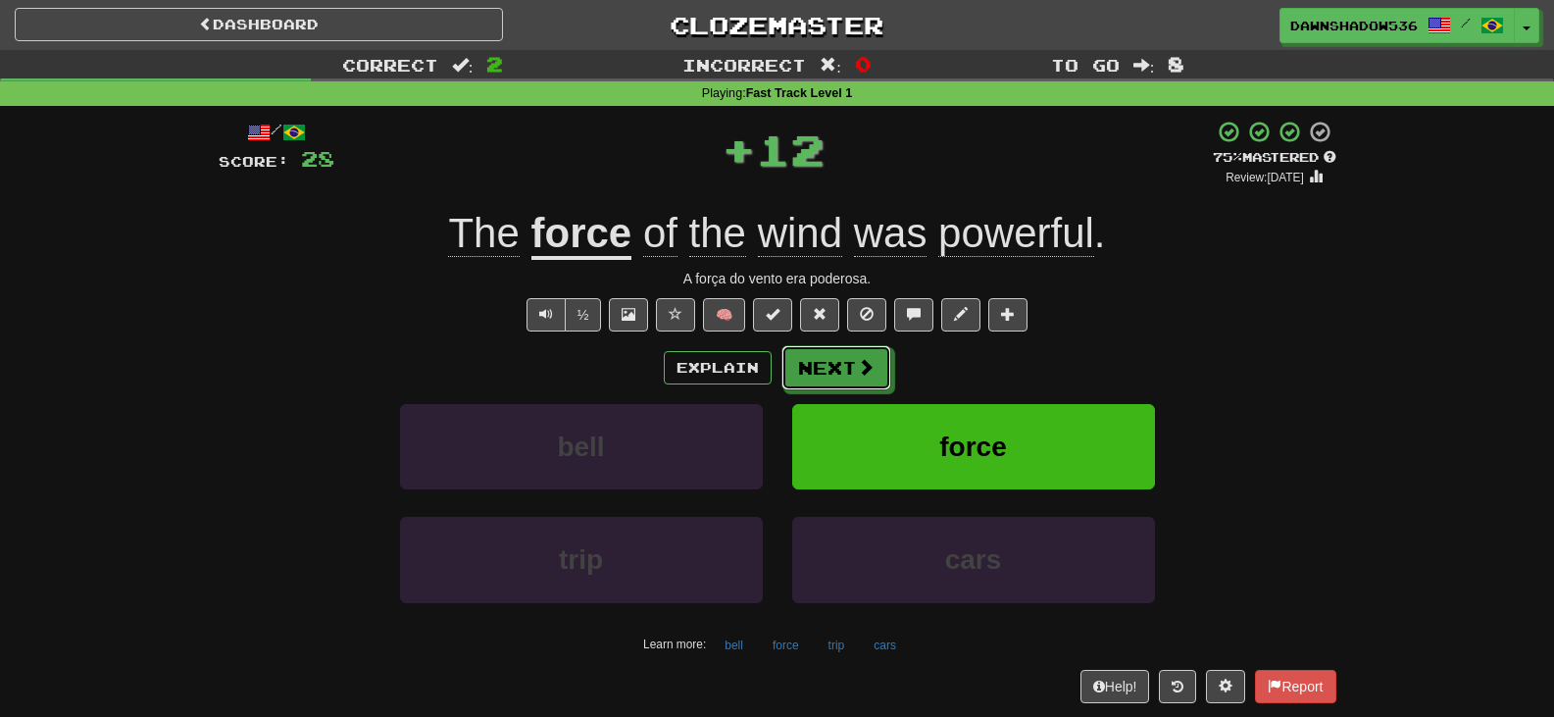
click at [824, 360] on button "Next" at bounding box center [836, 367] width 110 height 45
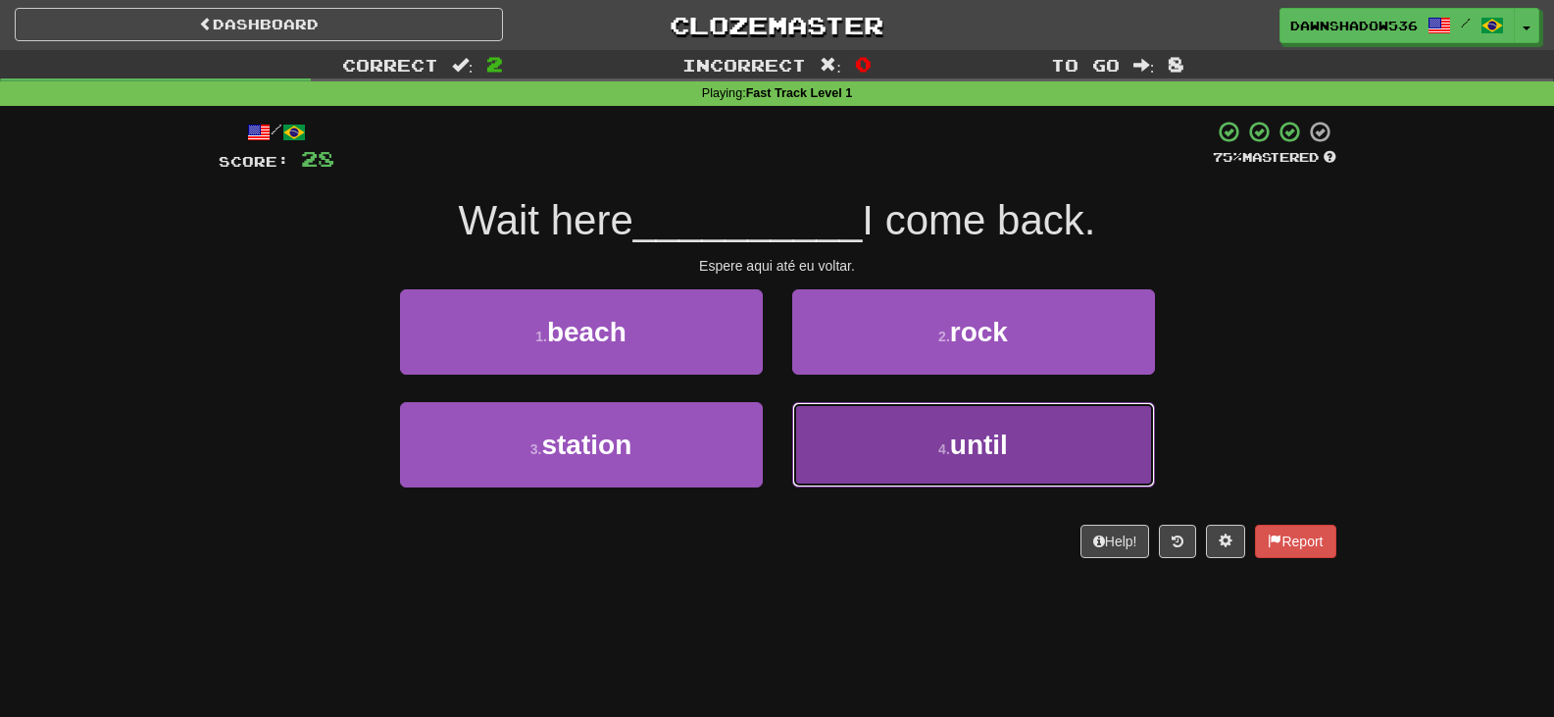
click at [835, 435] on button "4 . until" at bounding box center [973, 444] width 363 height 85
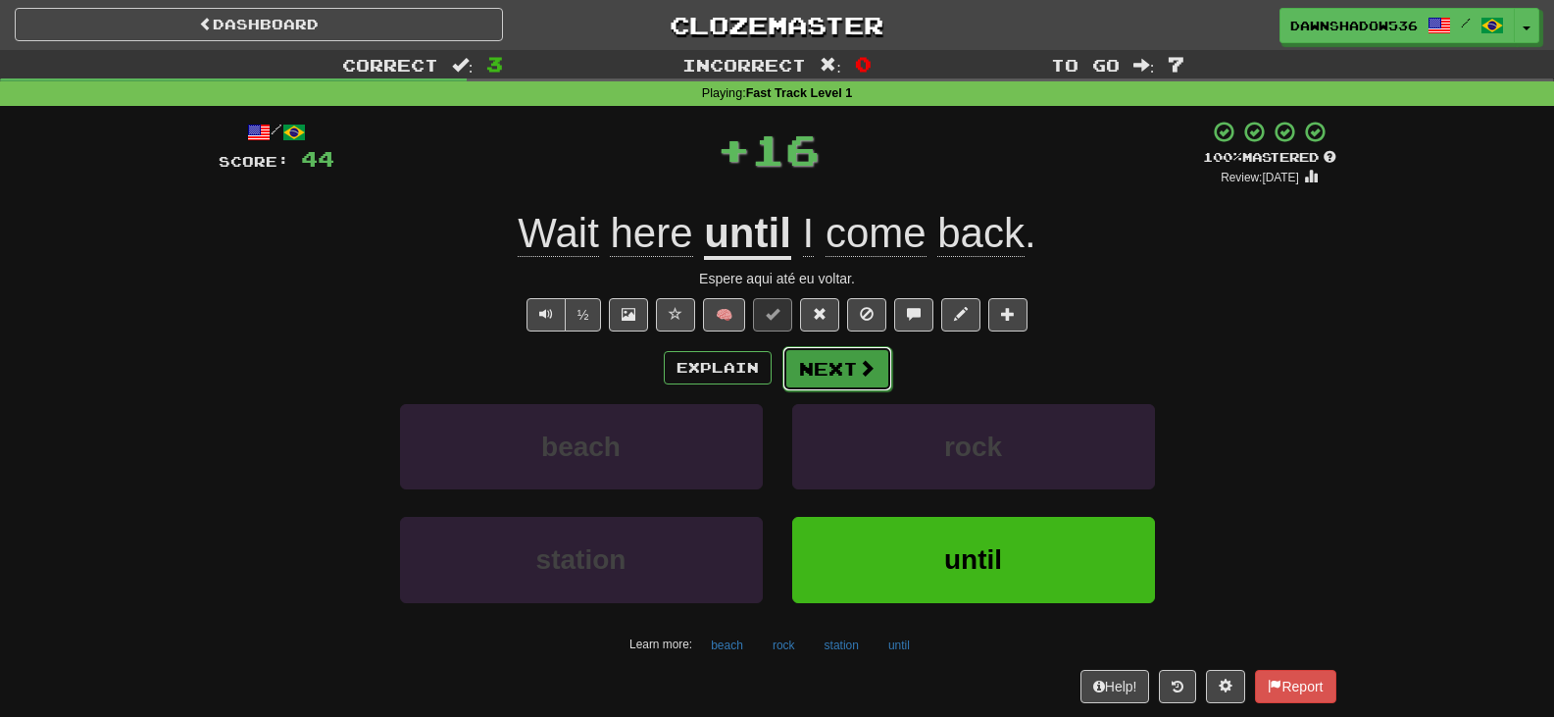
click at [824, 373] on button "Next" at bounding box center [837, 368] width 110 height 45
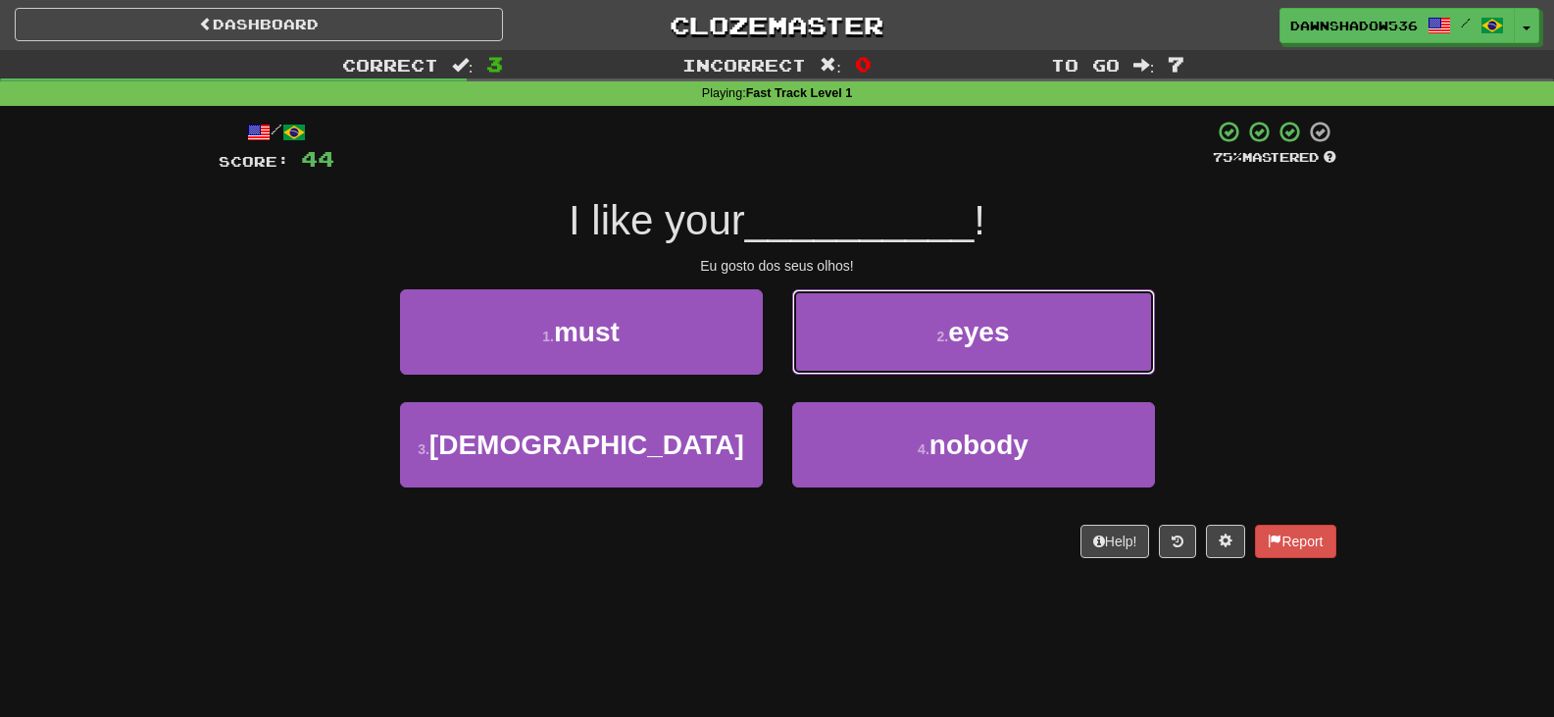
click at [824, 373] on button "2 . eyes" at bounding box center [973, 331] width 363 height 85
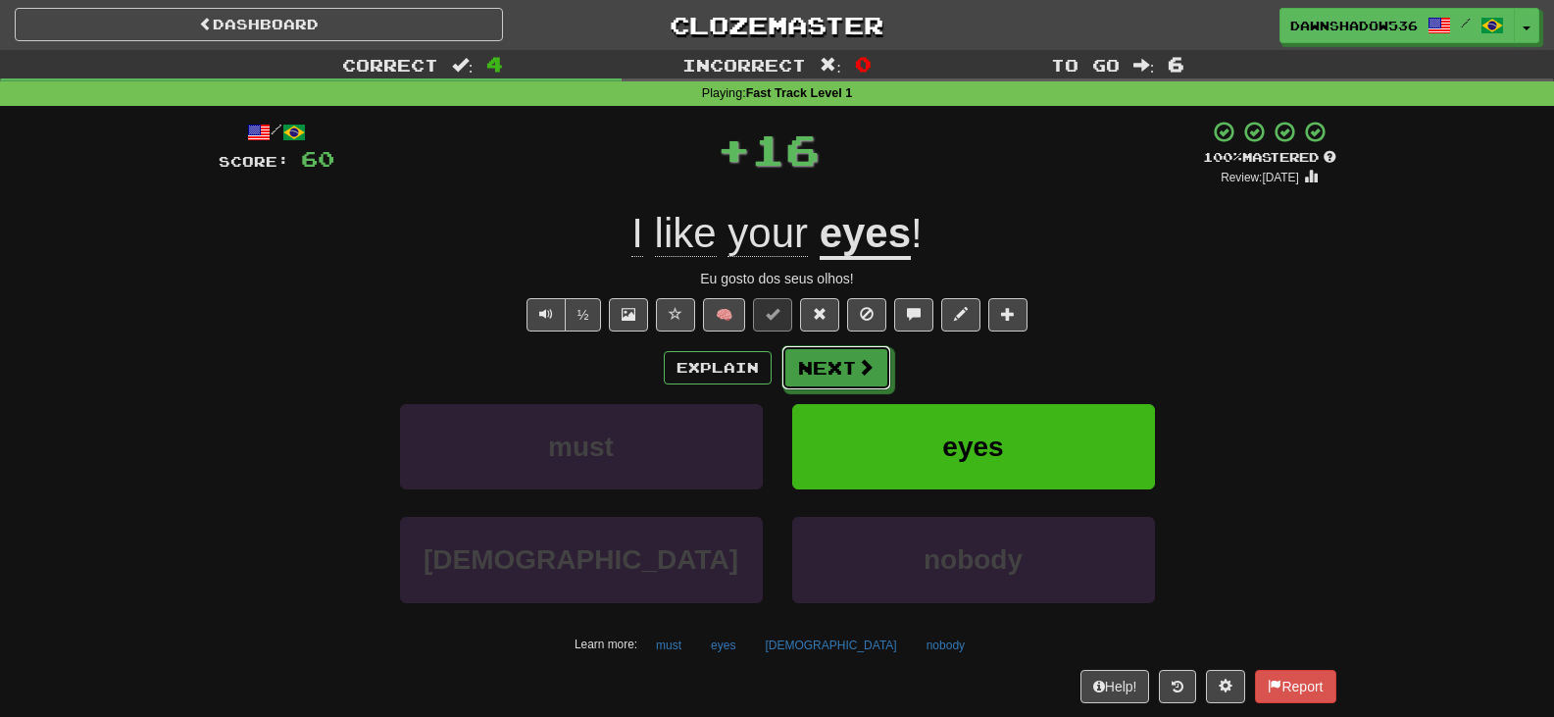
click at [824, 373] on button "Next" at bounding box center [836, 367] width 110 height 45
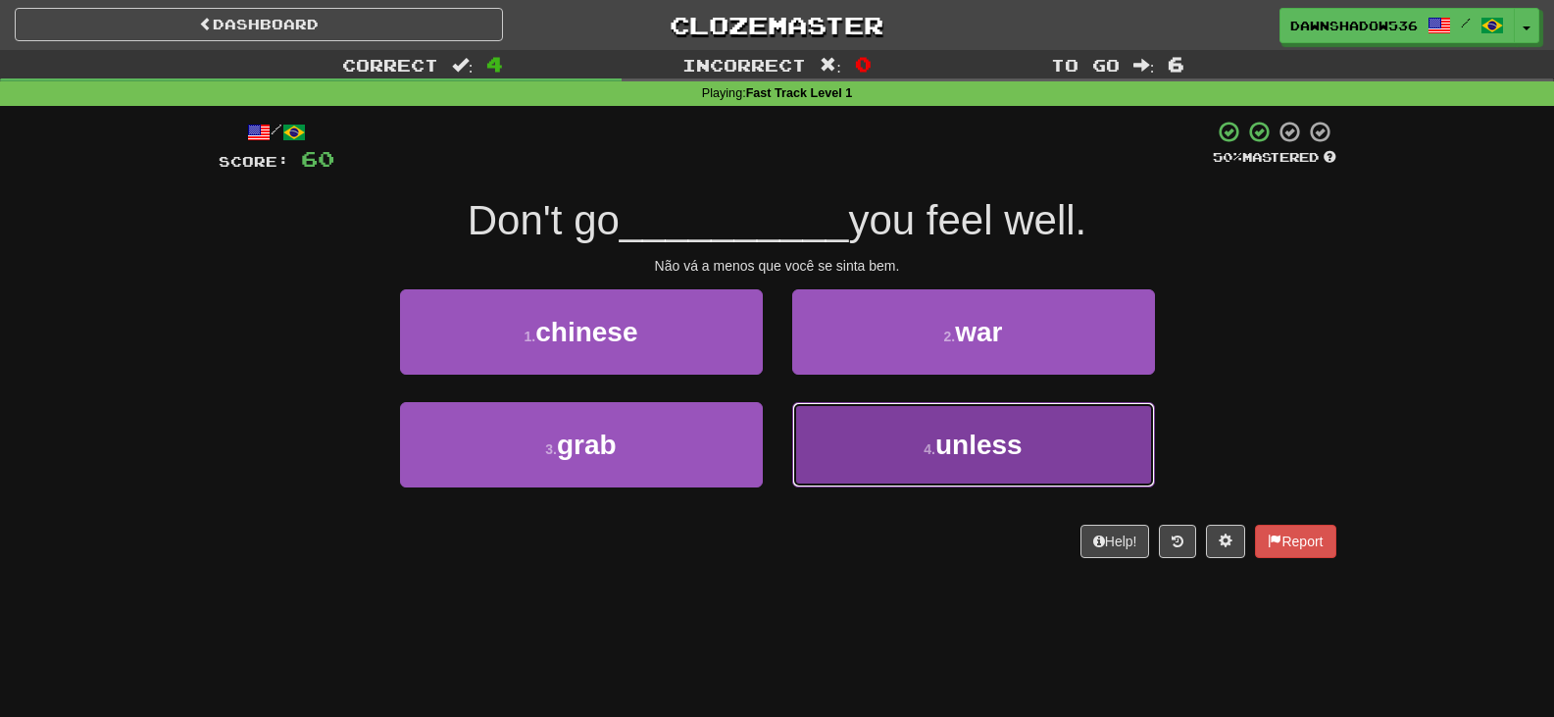
click at [850, 429] on button "4 . unless" at bounding box center [973, 444] width 363 height 85
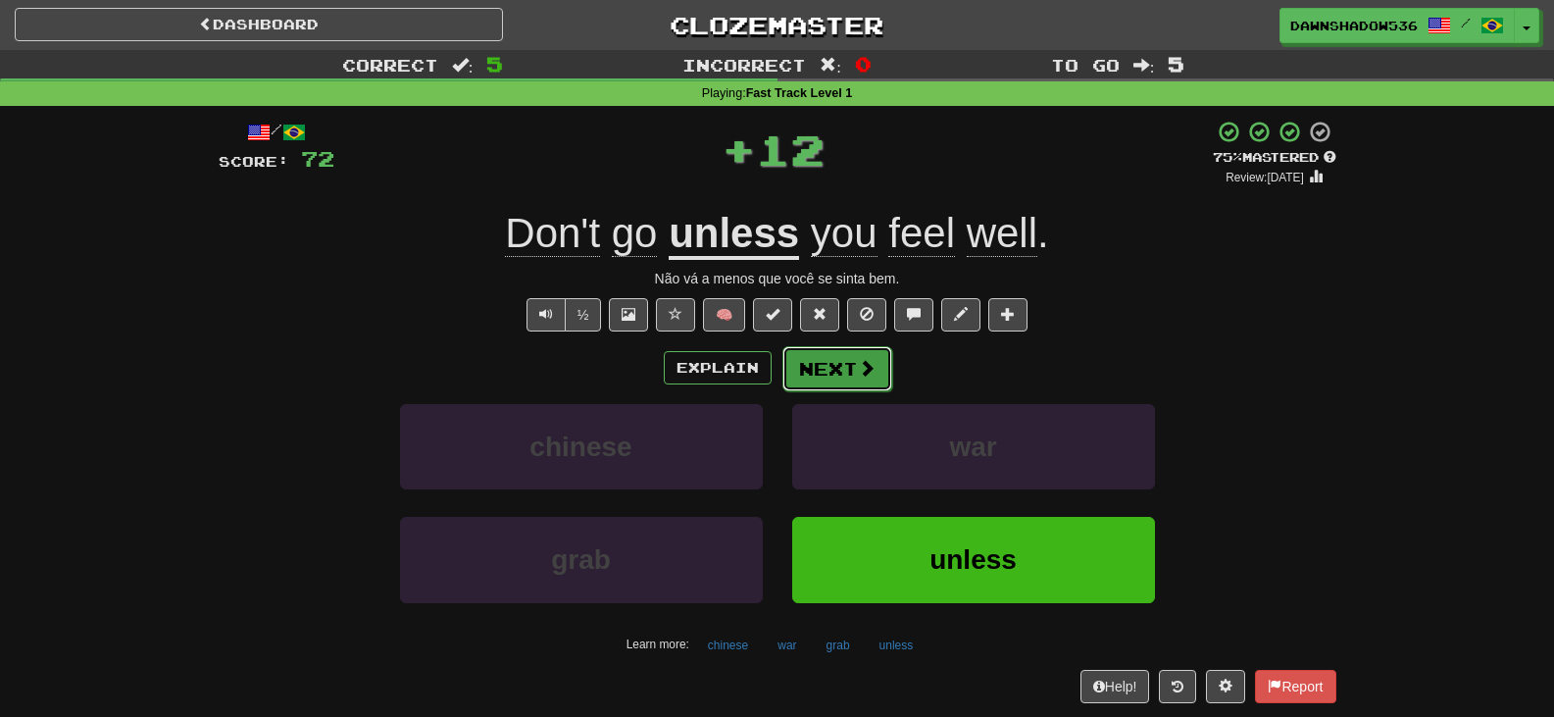
click at [836, 367] on button "Next" at bounding box center [837, 368] width 110 height 45
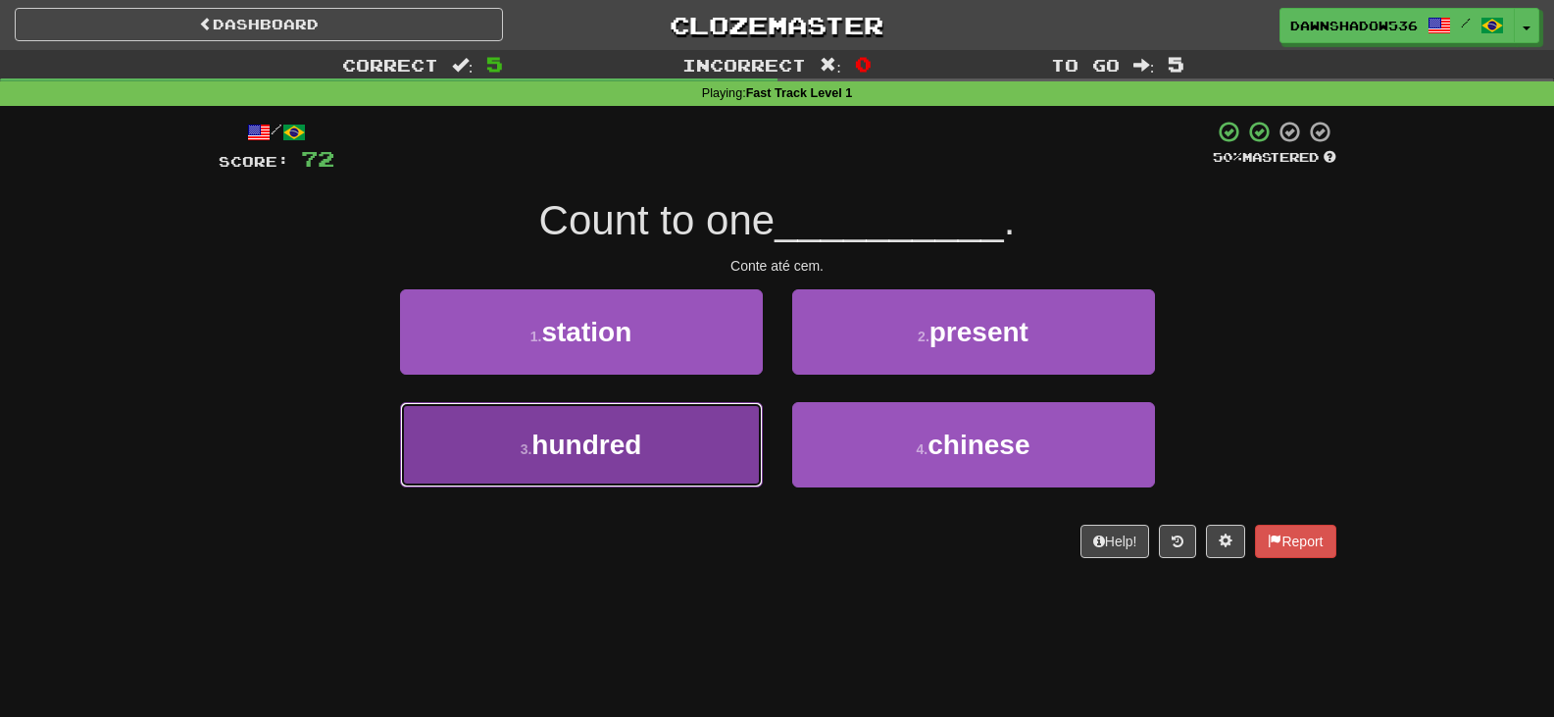
click at [723, 450] on button "3 . hundred" at bounding box center [581, 444] width 363 height 85
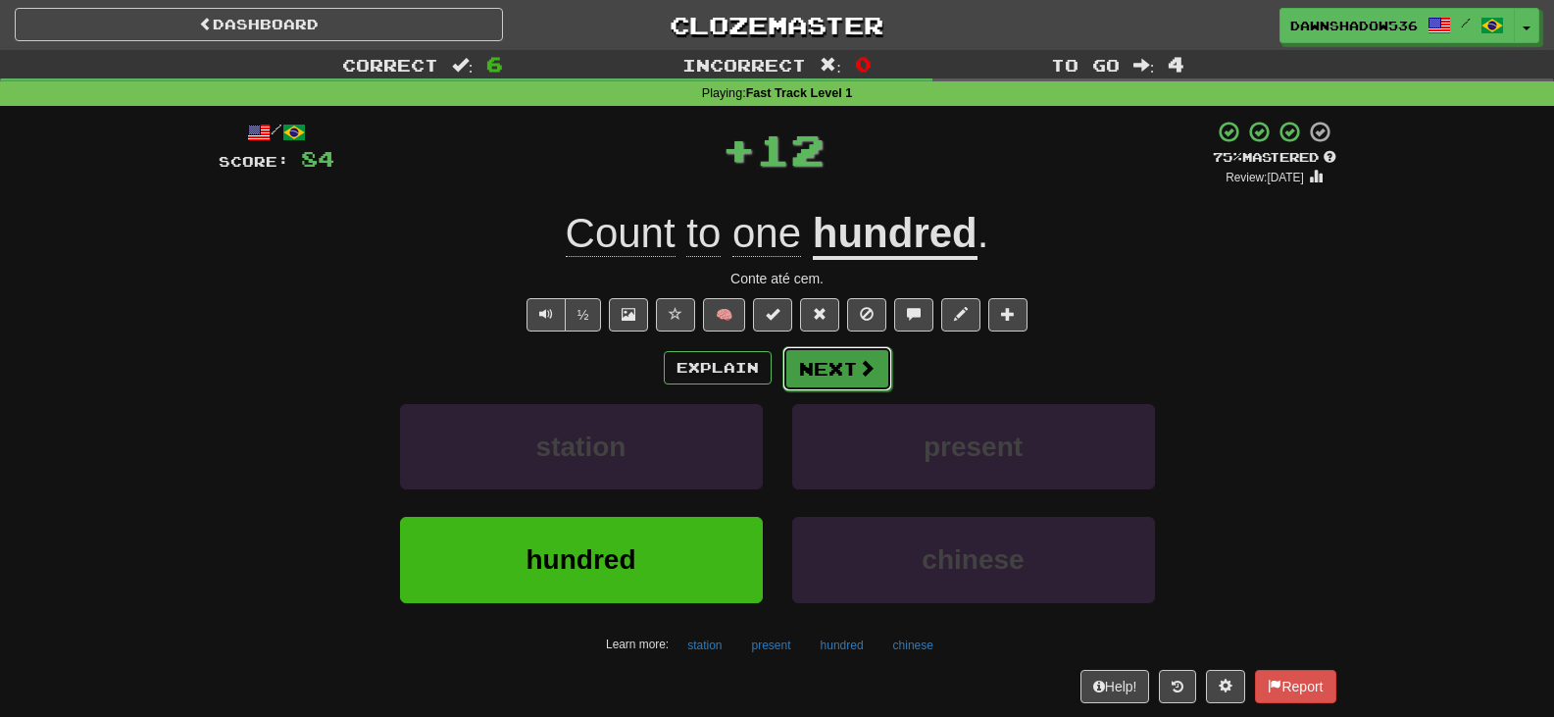
click at [805, 367] on button "Next" at bounding box center [837, 368] width 110 height 45
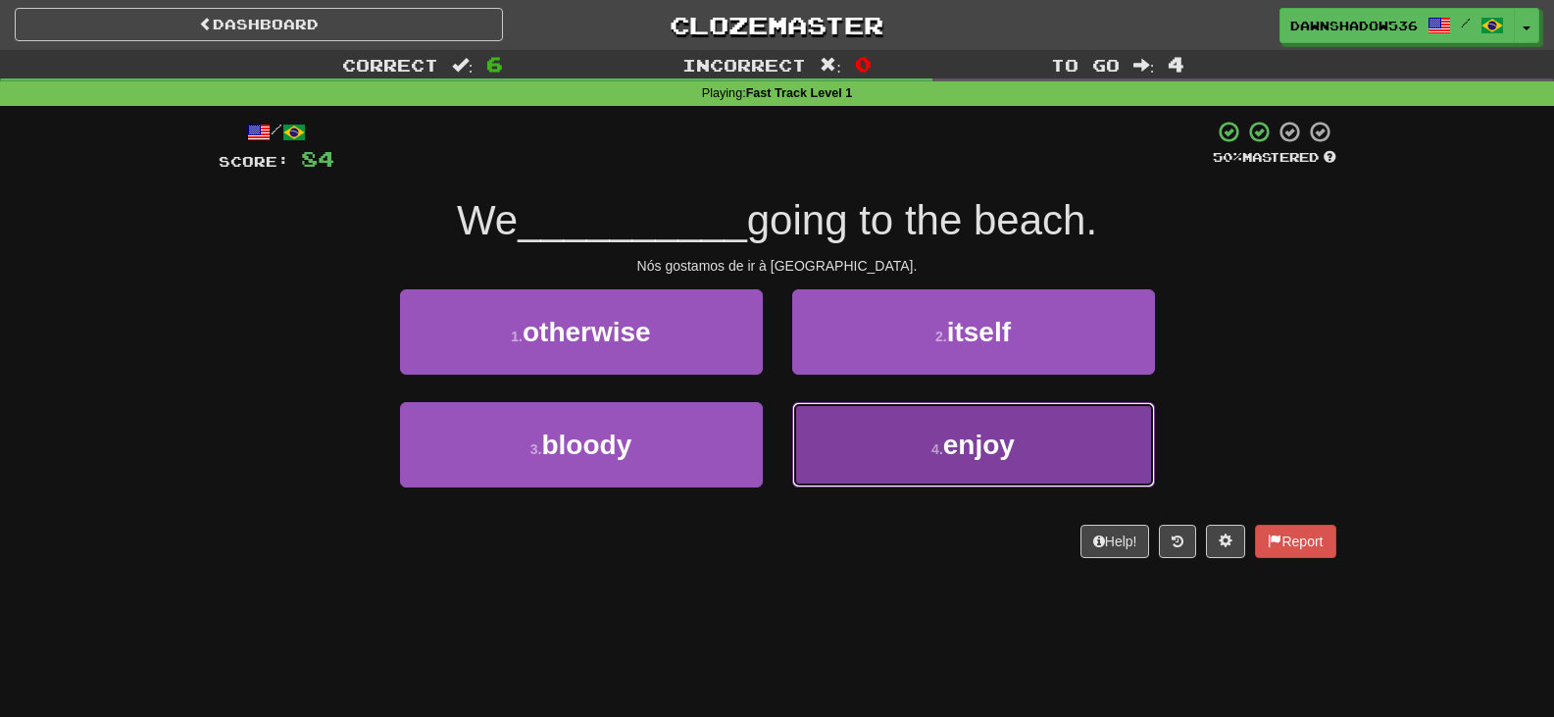
click at [805, 431] on button "4 . enjoy" at bounding box center [973, 444] width 363 height 85
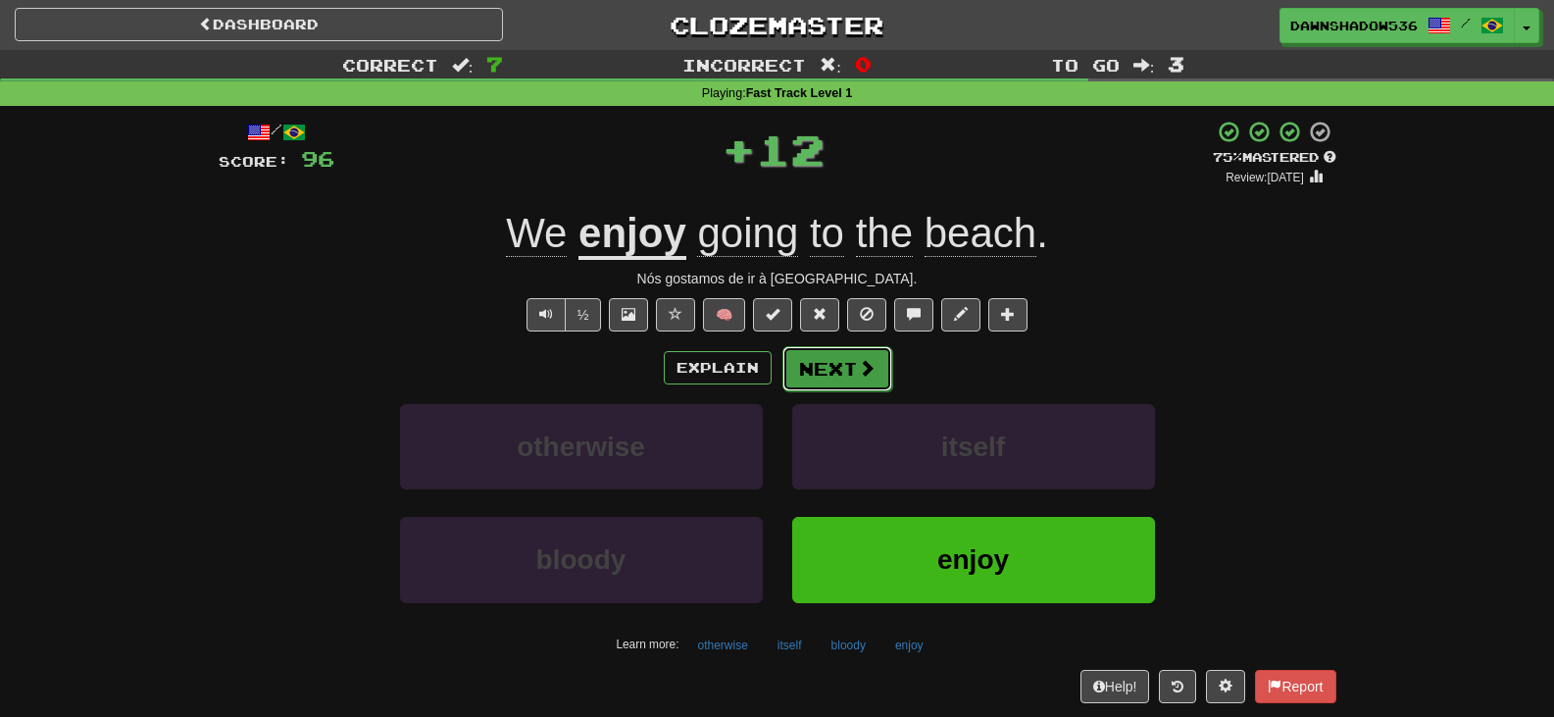
click at [802, 368] on button "Next" at bounding box center [837, 368] width 110 height 45
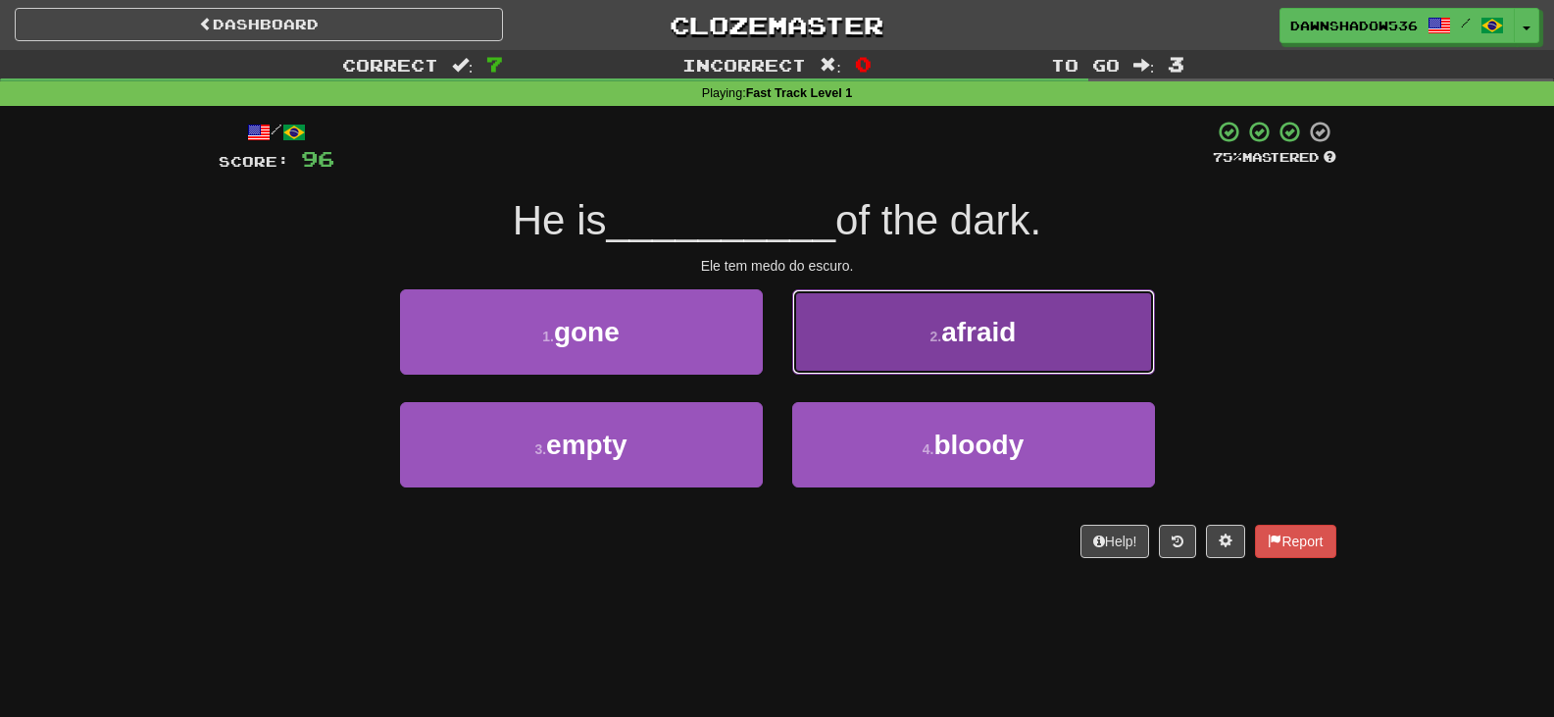
click at [831, 346] on button "2 . afraid" at bounding box center [973, 331] width 363 height 85
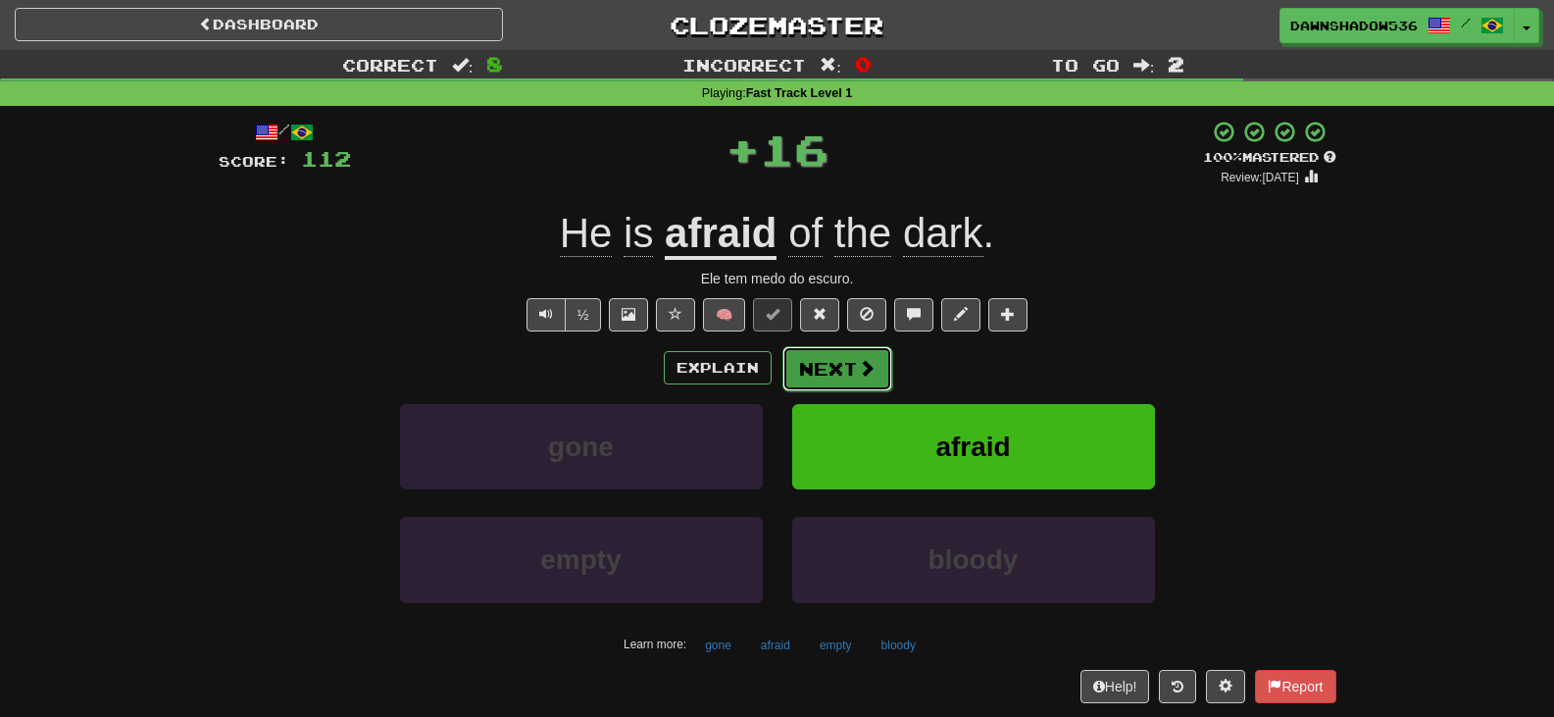
click at [829, 373] on button "Next" at bounding box center [837, 368] width 110 height 45
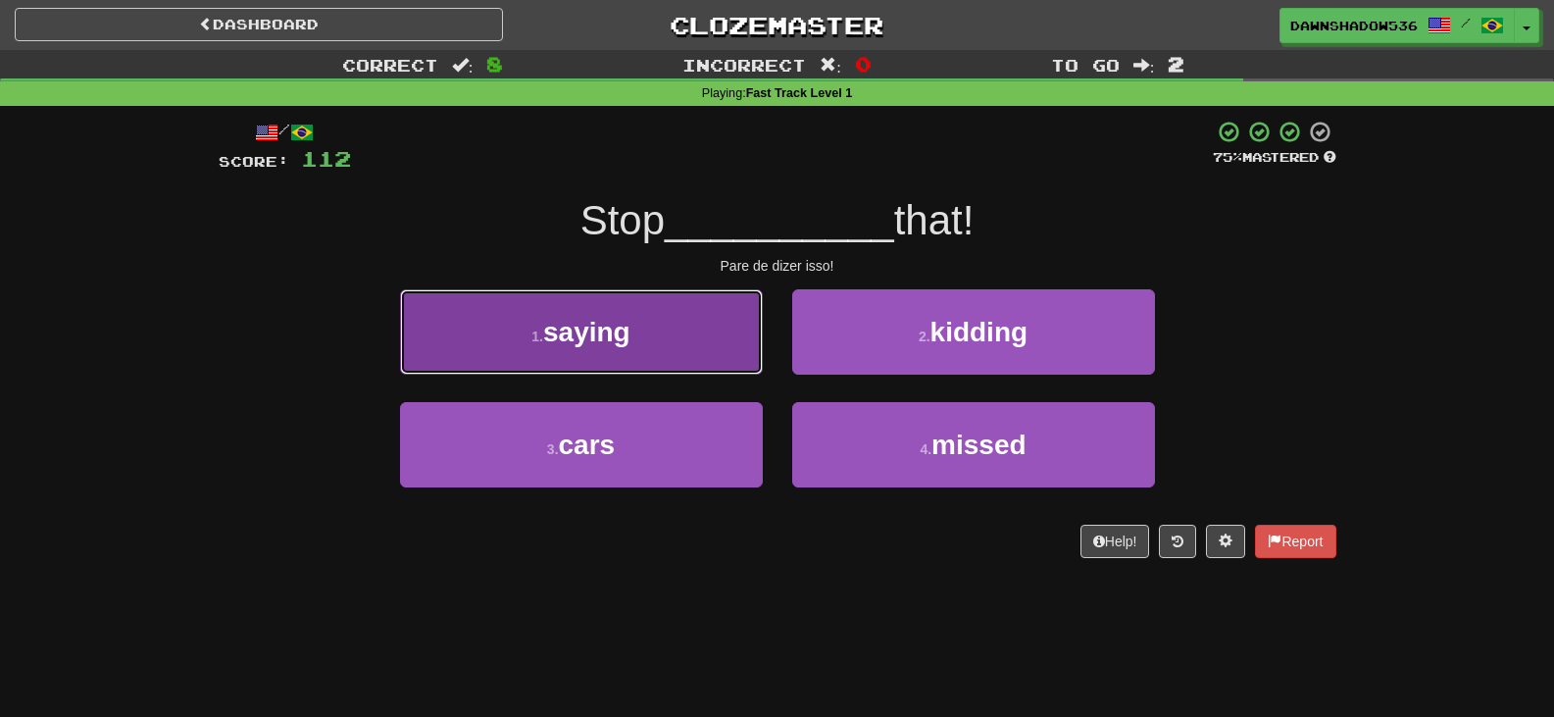
click at [730, 353] on button "1 . saying" at bounding box center [581, 331] width 363 height 85
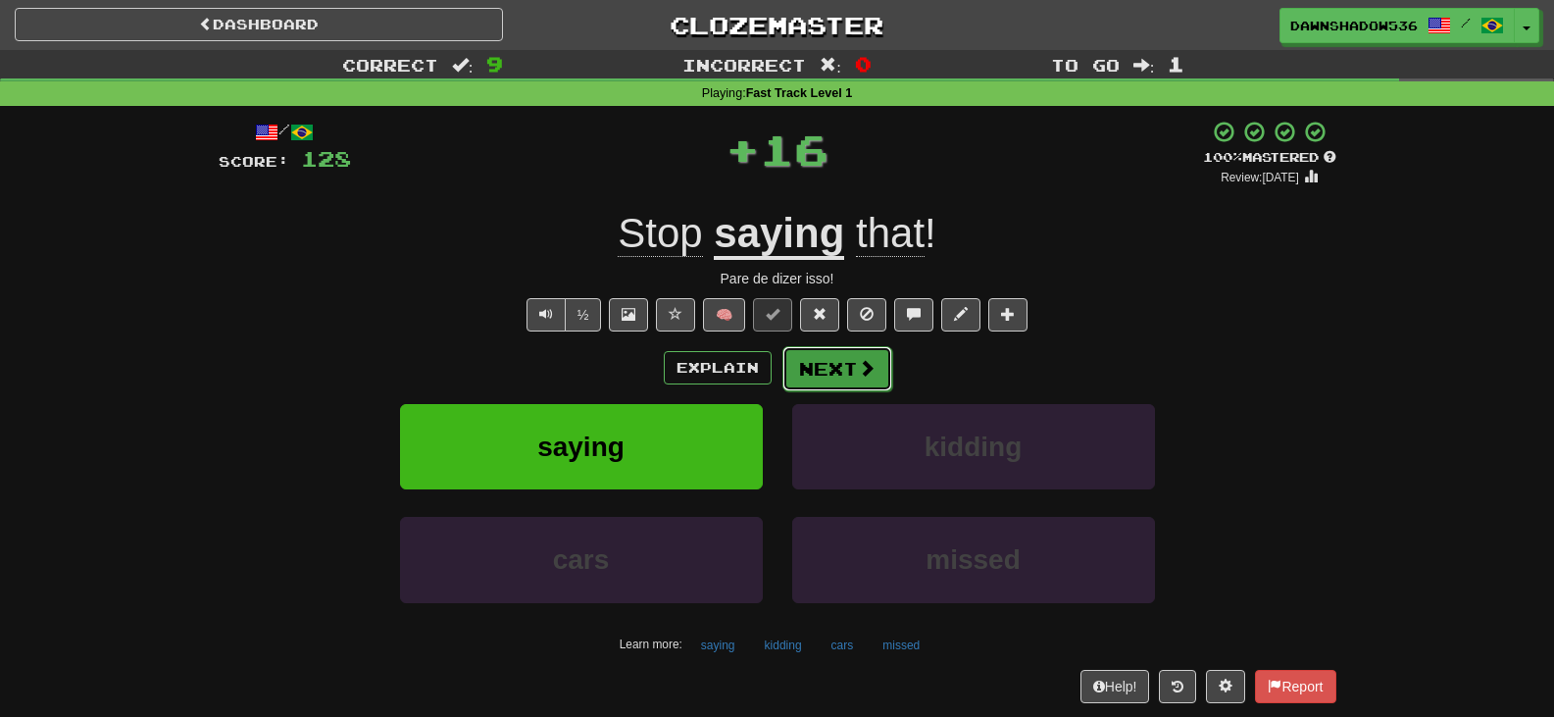
click at [825, 372] on button "Next" at bounding box center [837, 368] width 110 height 45
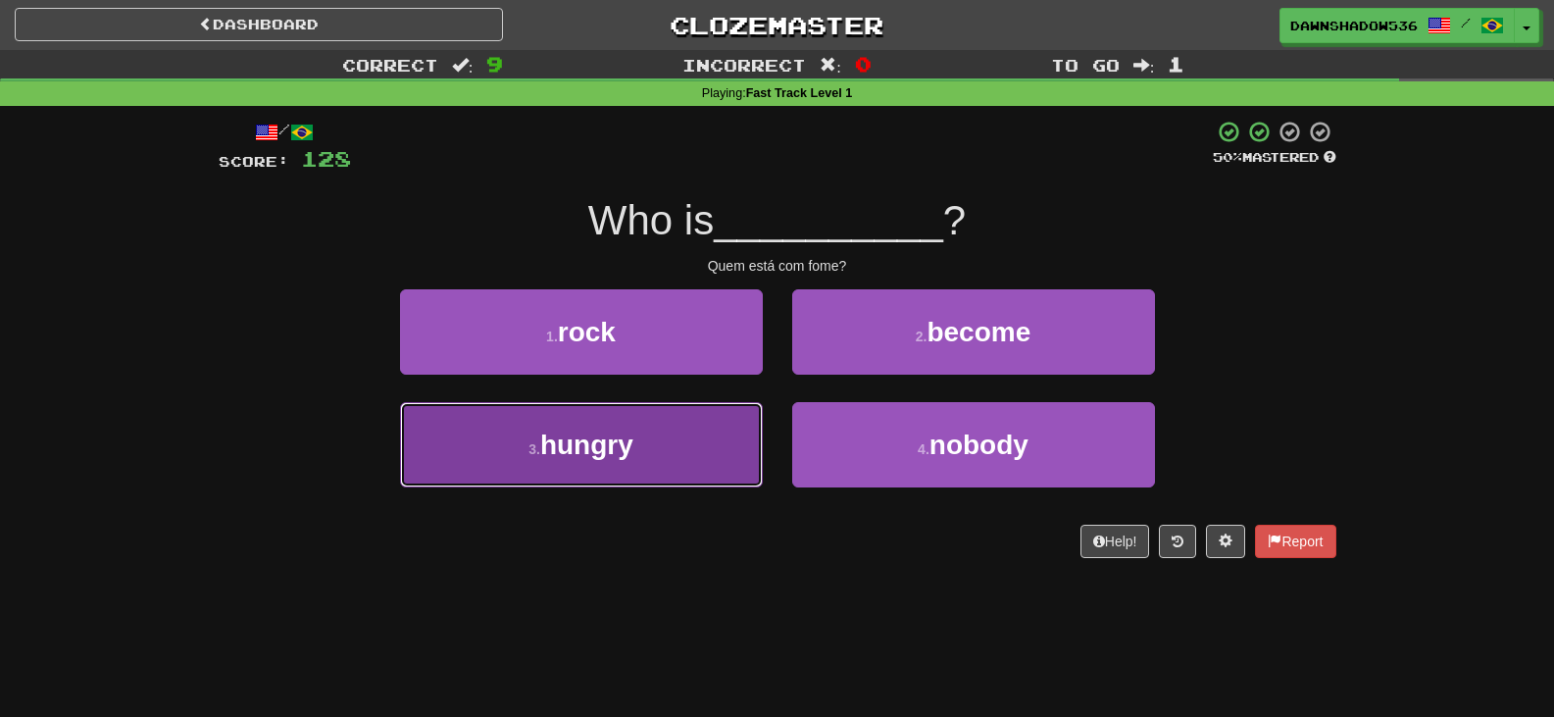
click at [719, 440] on button "3 . hungry" at bounding box center [581, 444] width 363 height 85
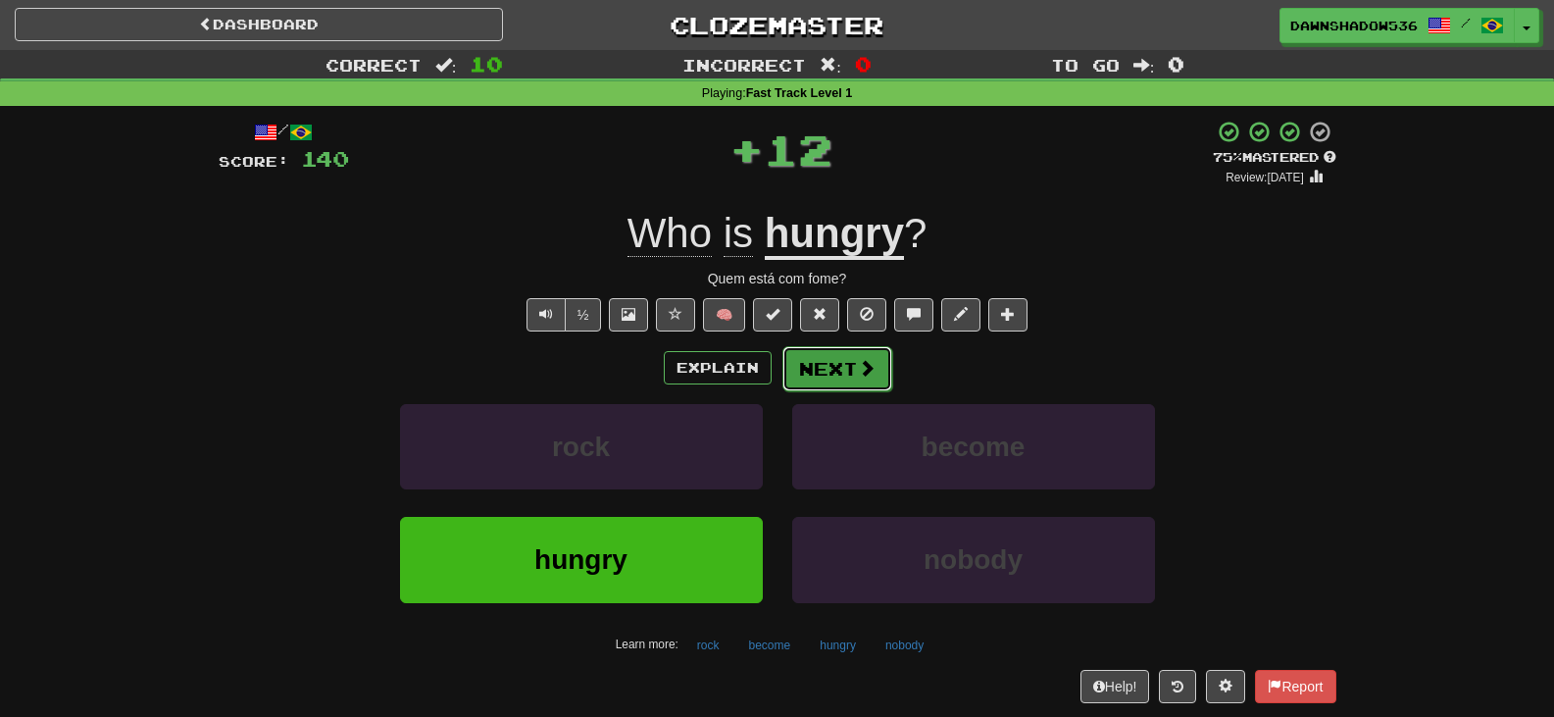
click at [834, 371] on button "Next" at bounding box center [837, 368] width 110 height 45
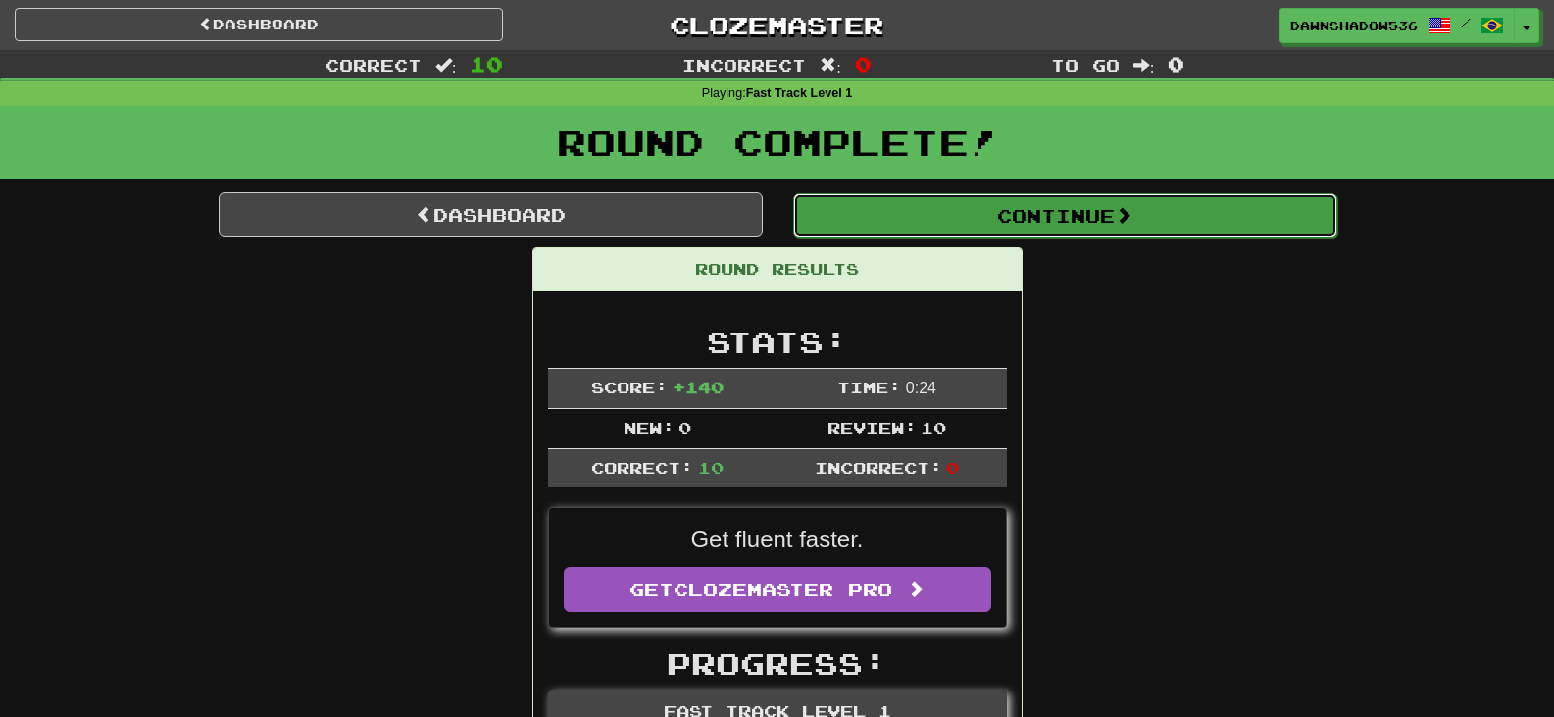
click at [907, 225] on button "Continue" at bounding box center [1065, 215] width 544 height 45
